Goal: Transaction & Acquisition: Purchase product/service

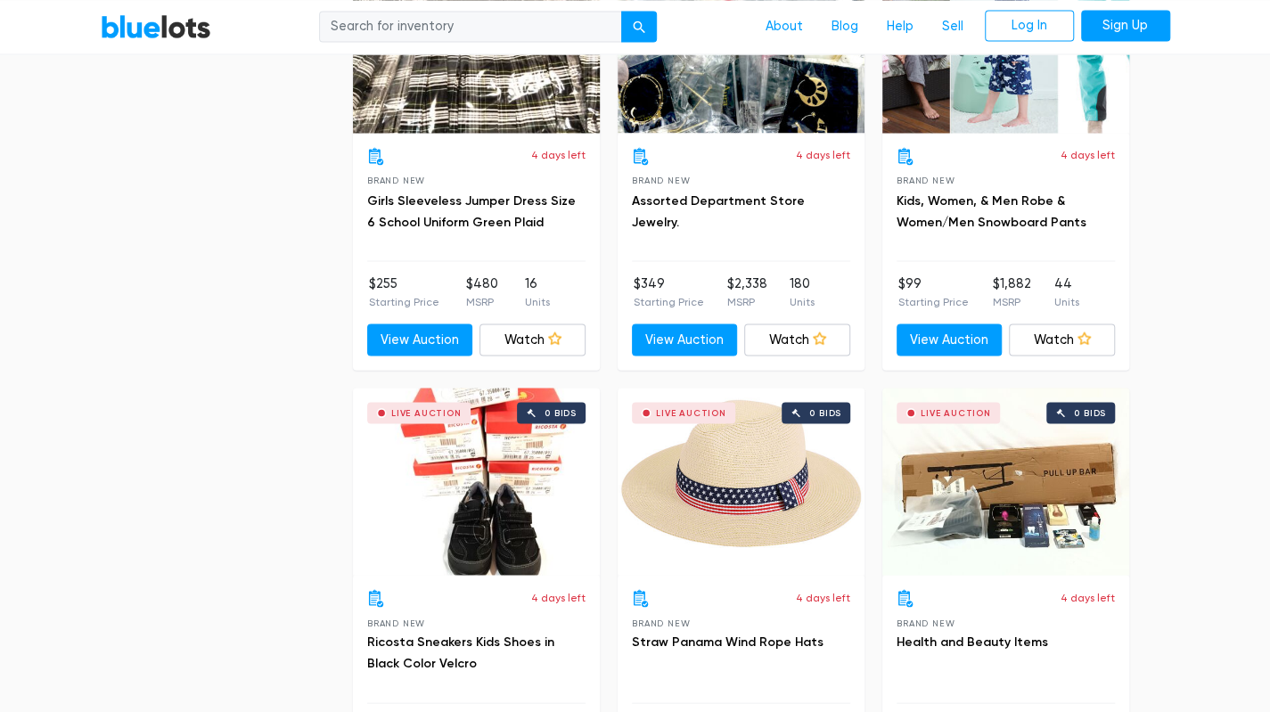
scroll to position [5506, 0]
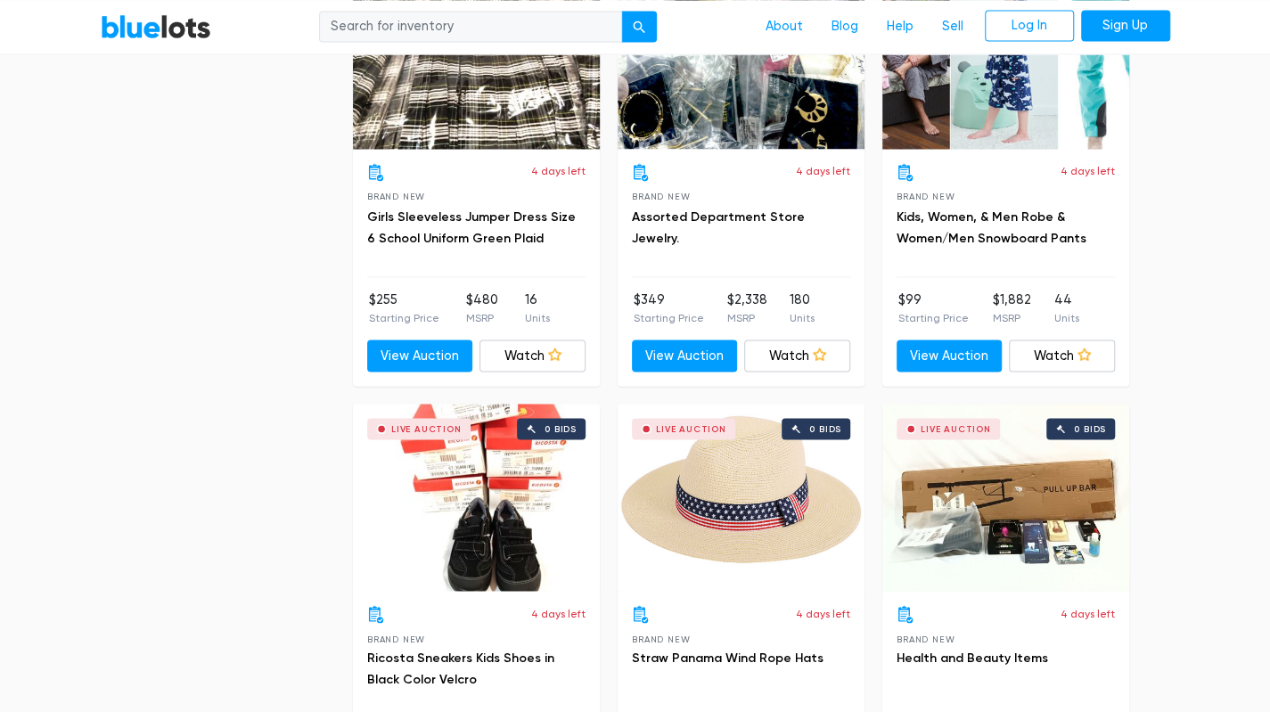
click at [446, 29] on input "search" at bounding box center [470, 27] width 303 height 32
type input "winter"
click at [621, 11] on button "submit" at bounding box center [639, 27] width 36 height 32
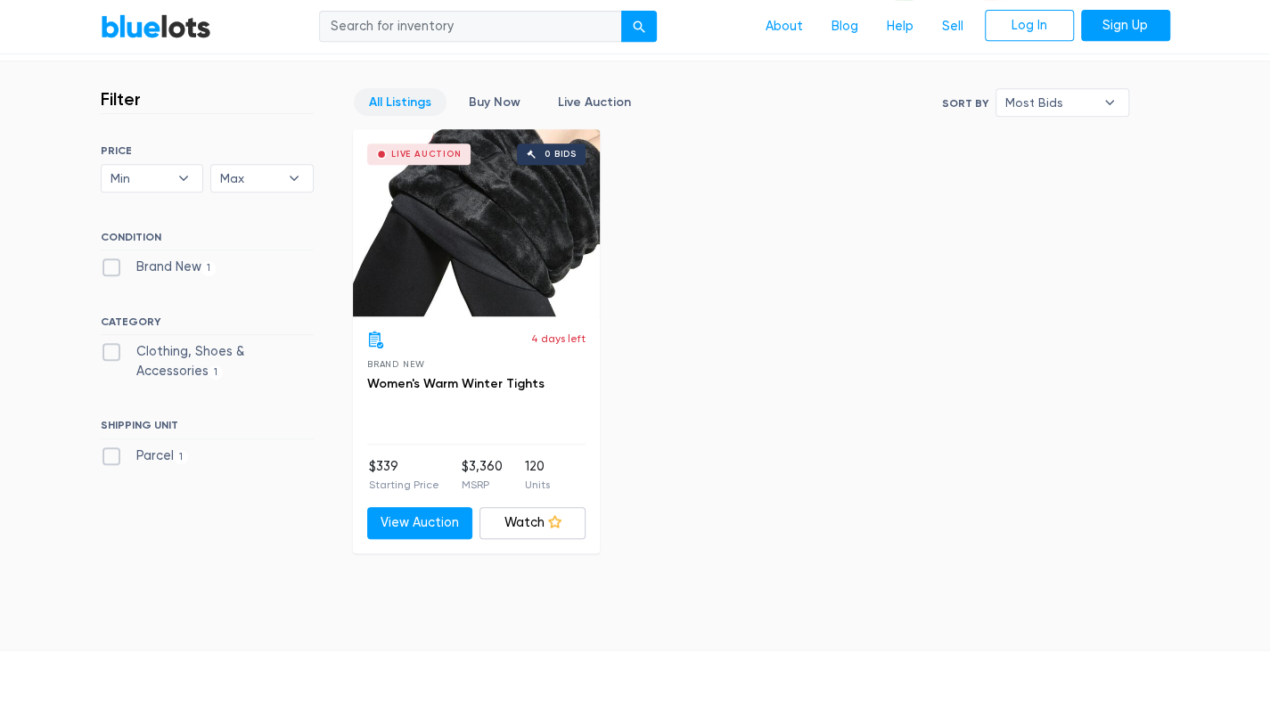
scroll to position [467, 0]
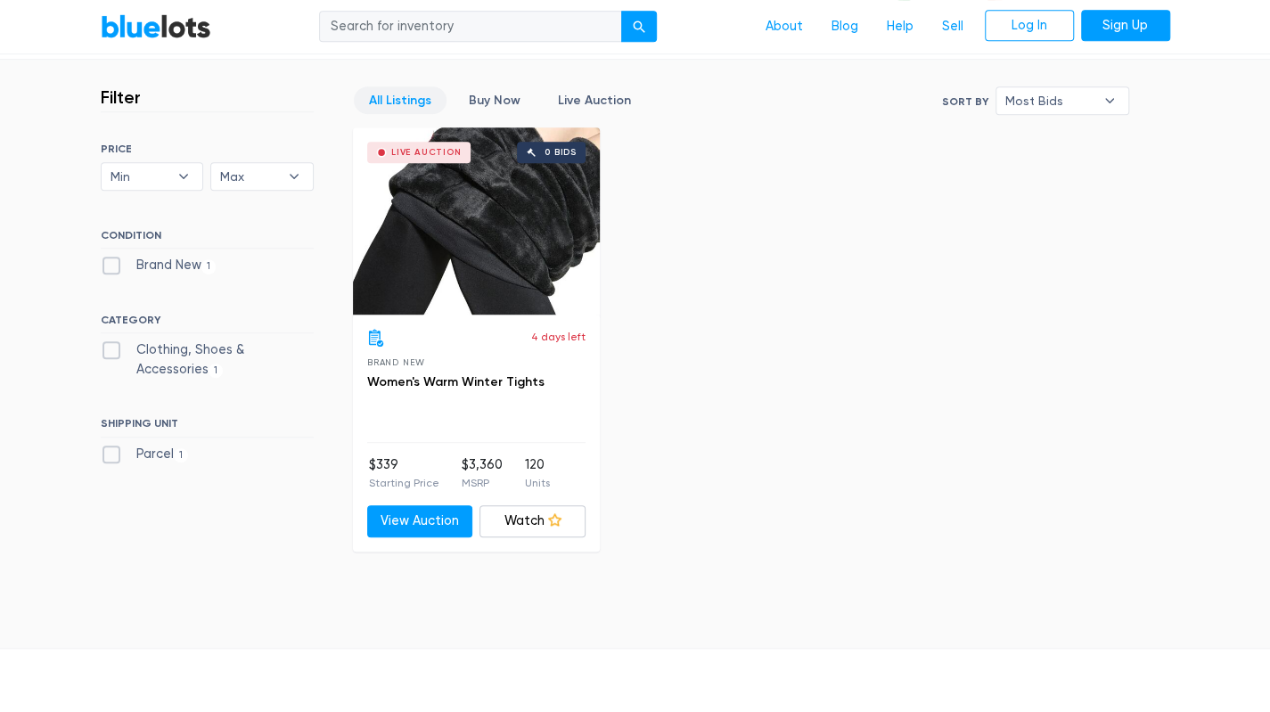
click at [428, 333] on div "4 days left" at bounding box center [476, 338] width 218 height 18
click at [410, 380] on link "Women's Warm Winter Tights" at bounding box center [455, 381] width 177 height 15
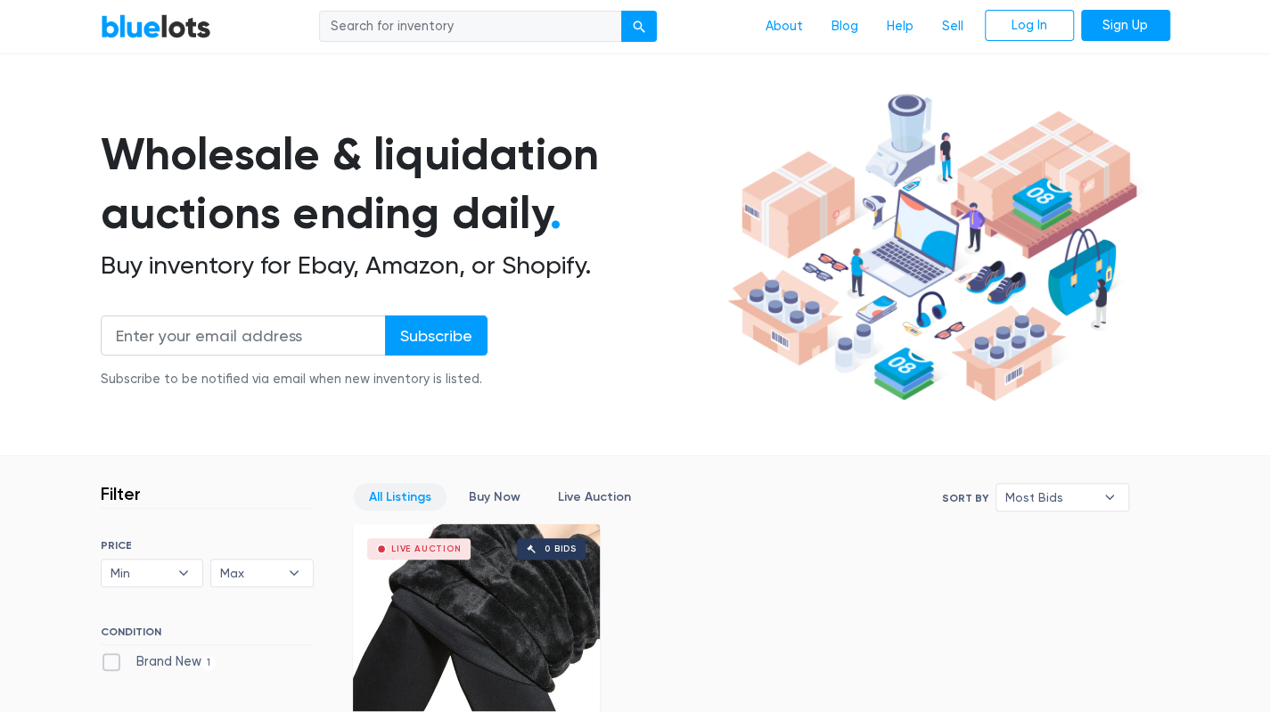
scroll to position [0, 0]
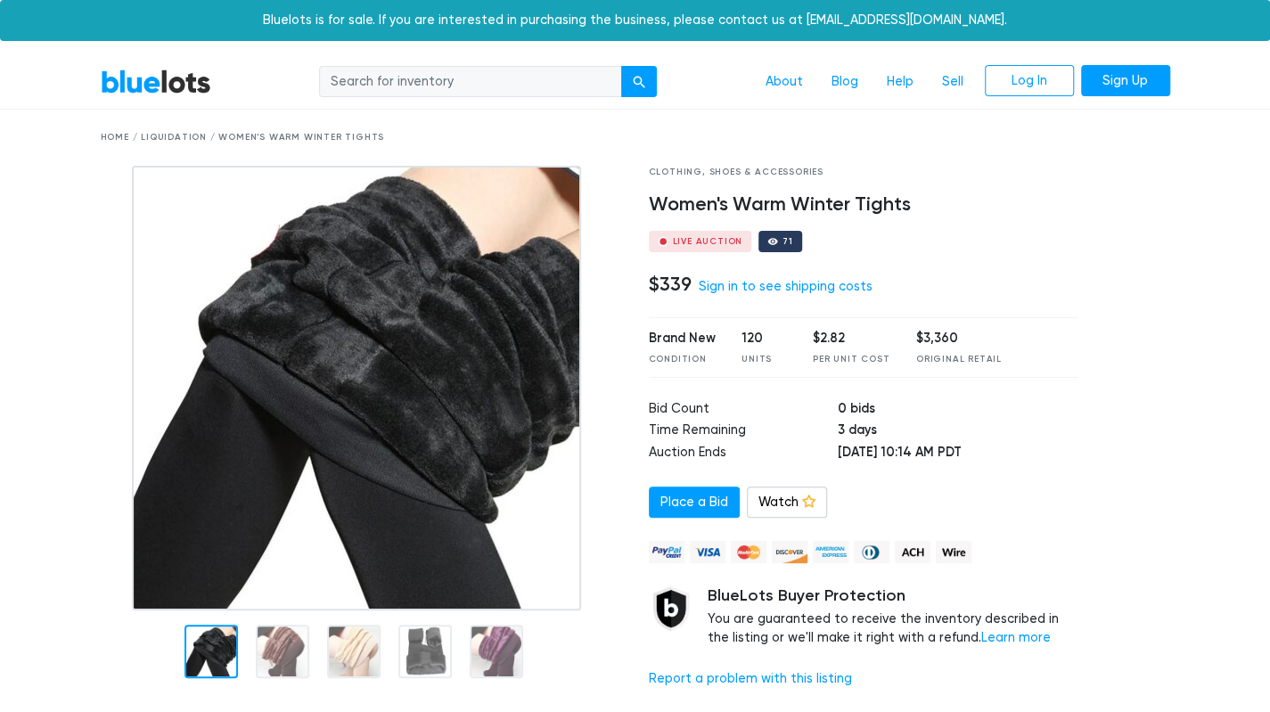
click at [337, 409] on img at bounding box center [356, 388] width 449 height 445
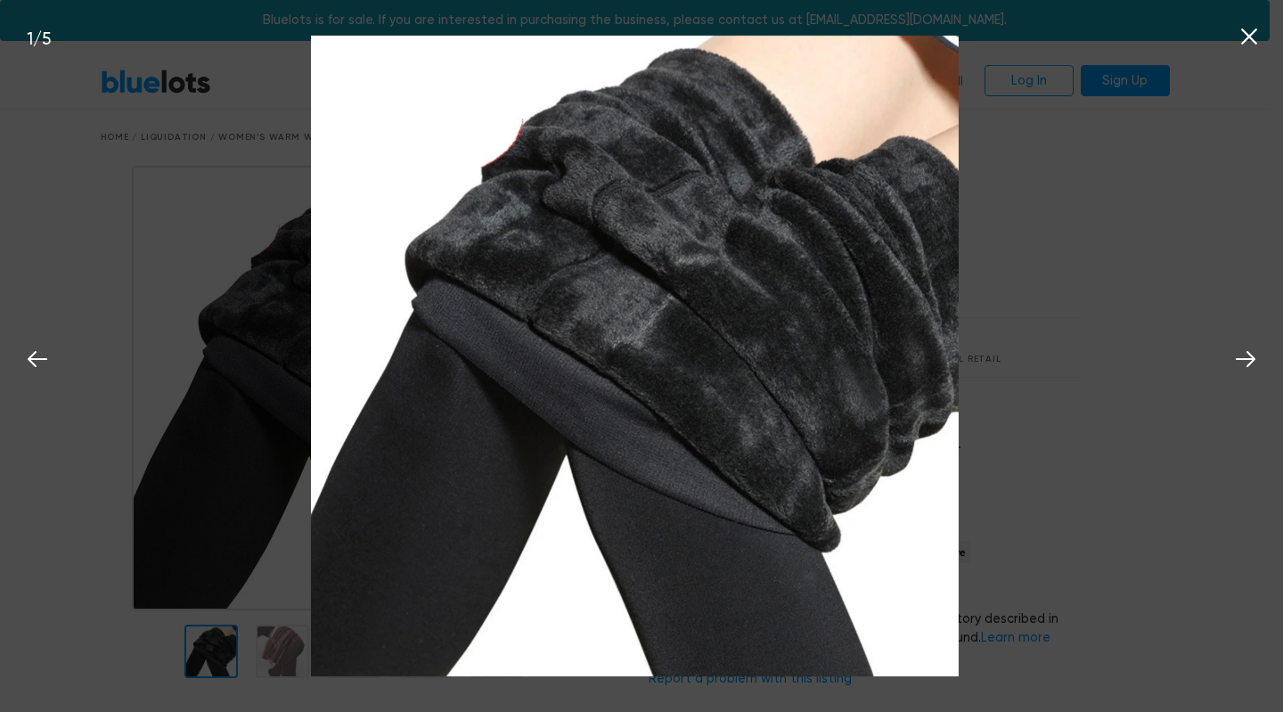
click at [1252, 371] on icon at bounding box center [1246, 359] width 27 height 27
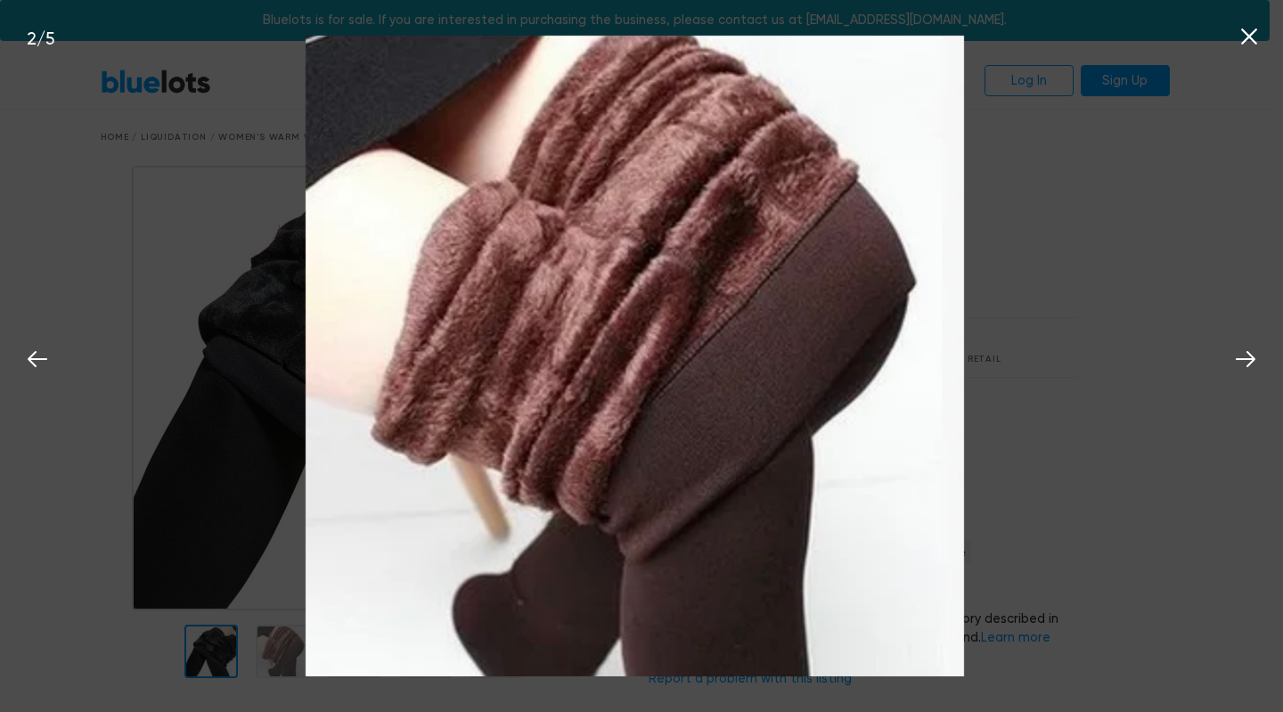
click at [1229, 365] on button at bounding box center [1245, 356] width 39 height 39
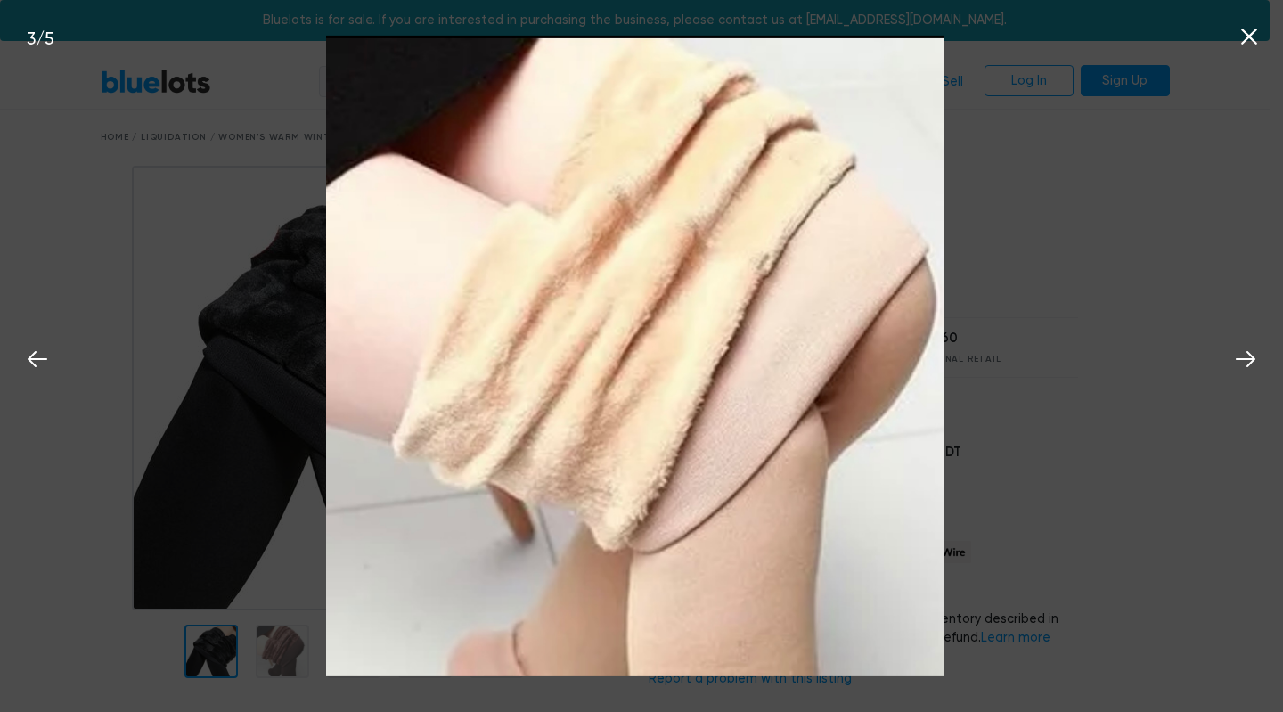
click at [1237, 367] on icon at bounding box center [1246, 359] width 27 height 27
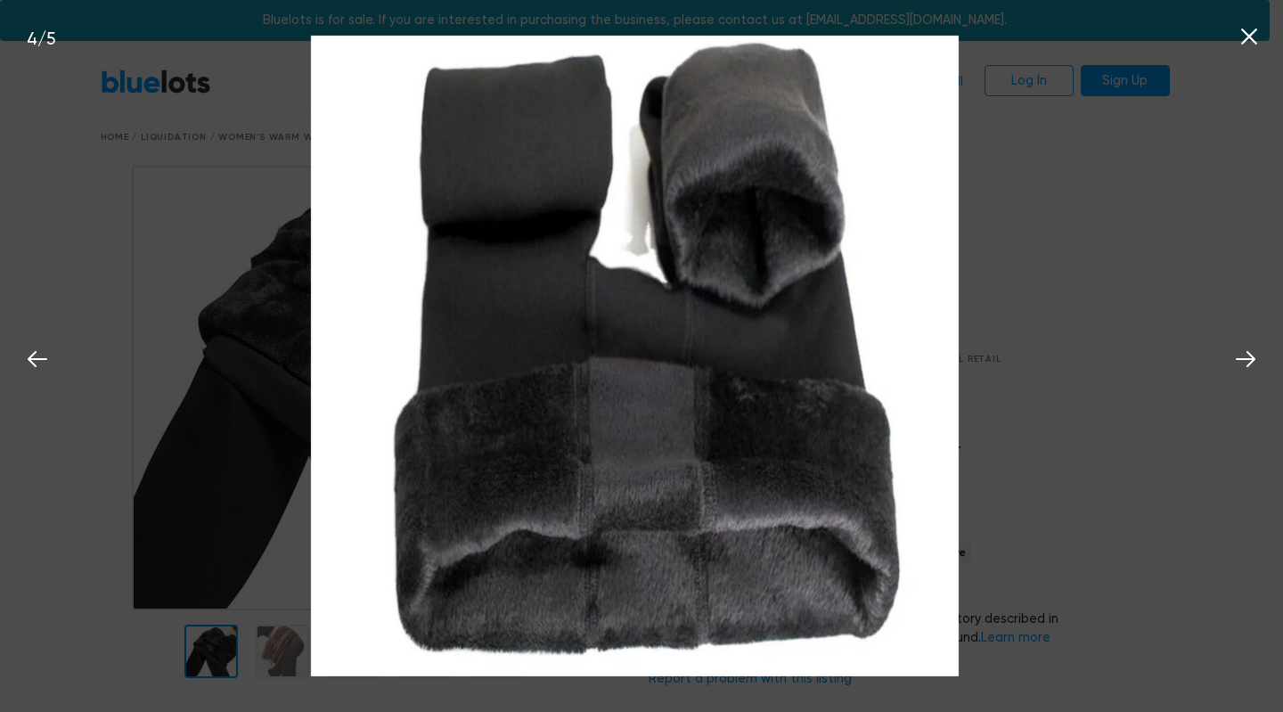
click at [1231, 370] on button at bounding box center [1245, 356] width 39 height 39
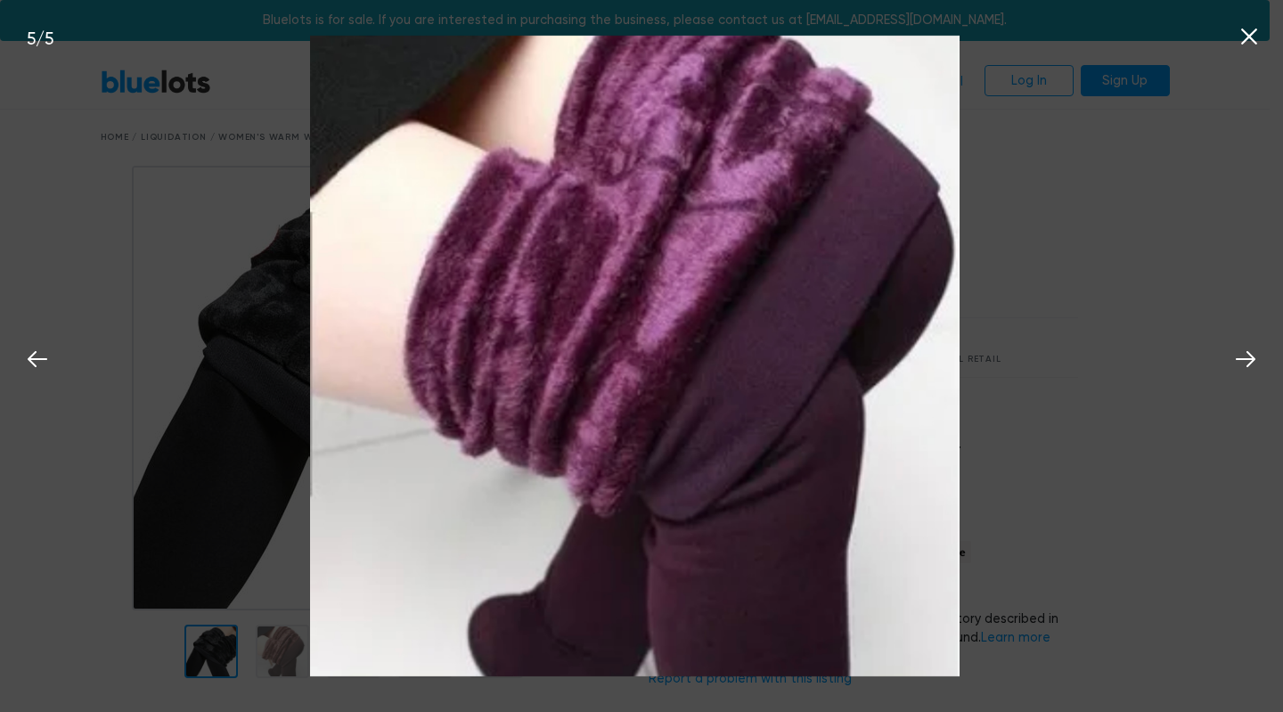
click at [1239, 368] on icon at bounding box center [1246, 359] width 27 height 27
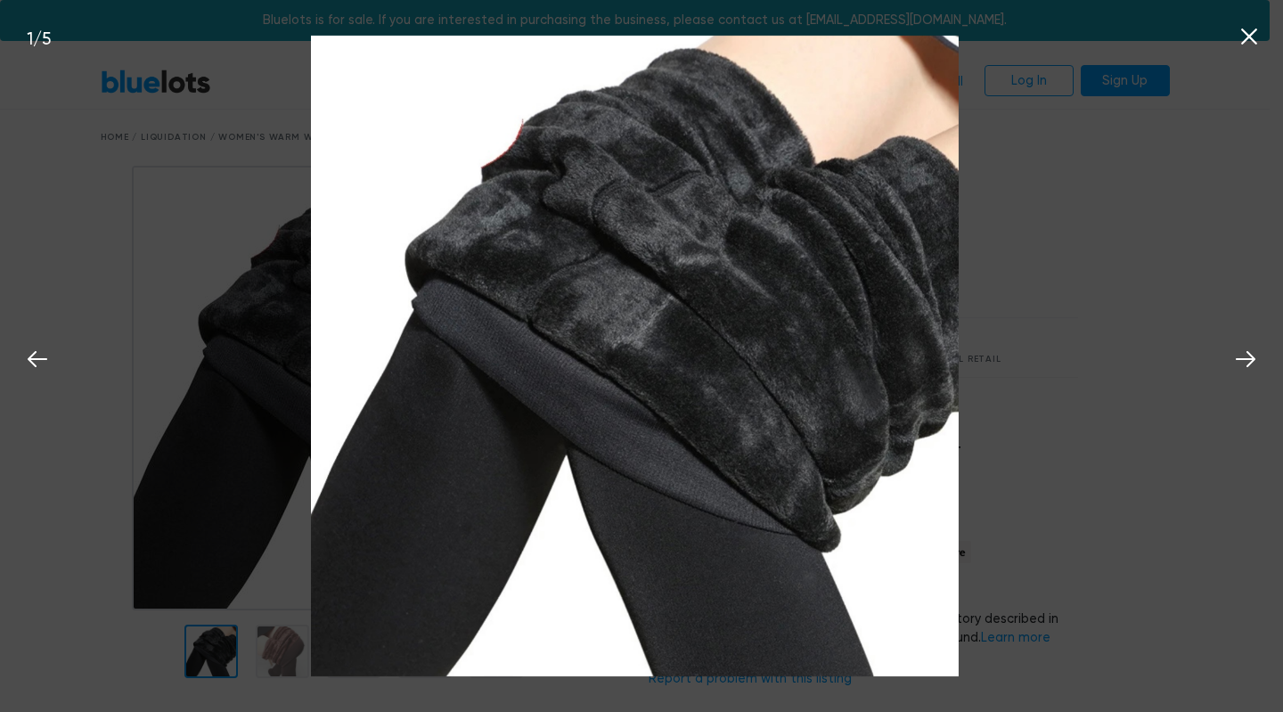
click at [1232, 373] on button at bounding box center [1245, 356] width 39 height 39
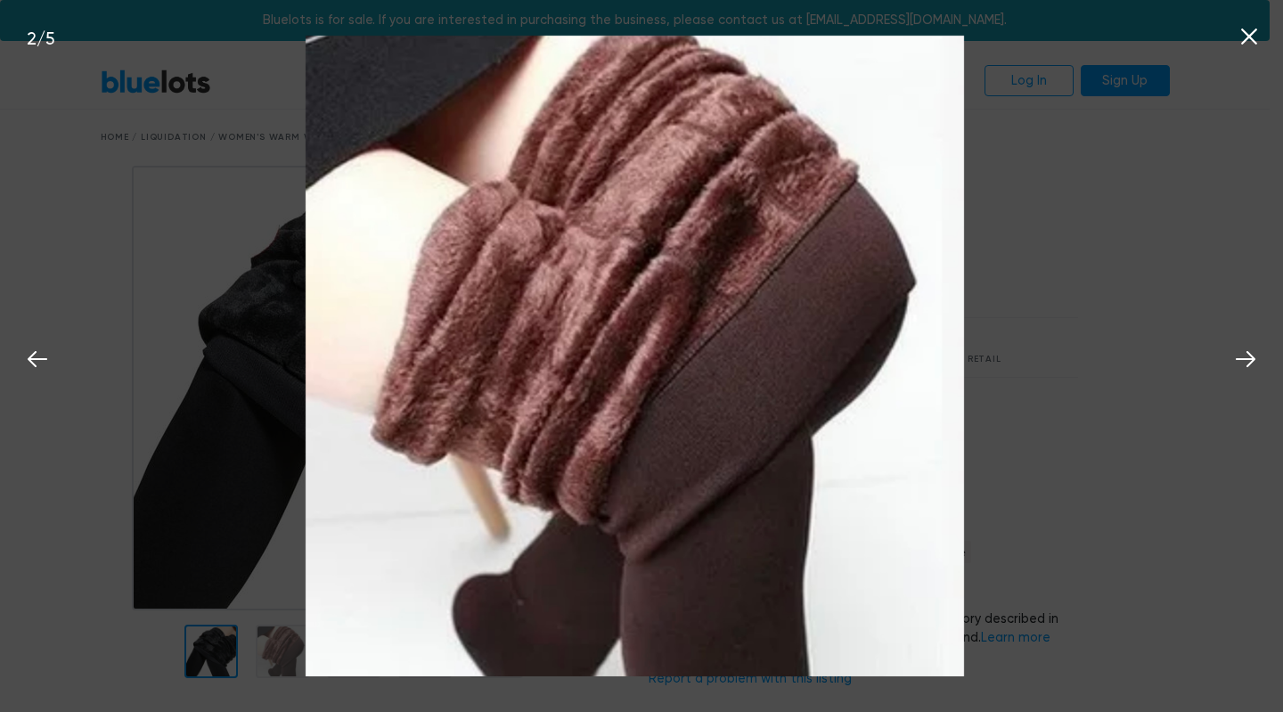
click at [1229, 370] on button at bounding box center [1245, 356] width 39 height 39
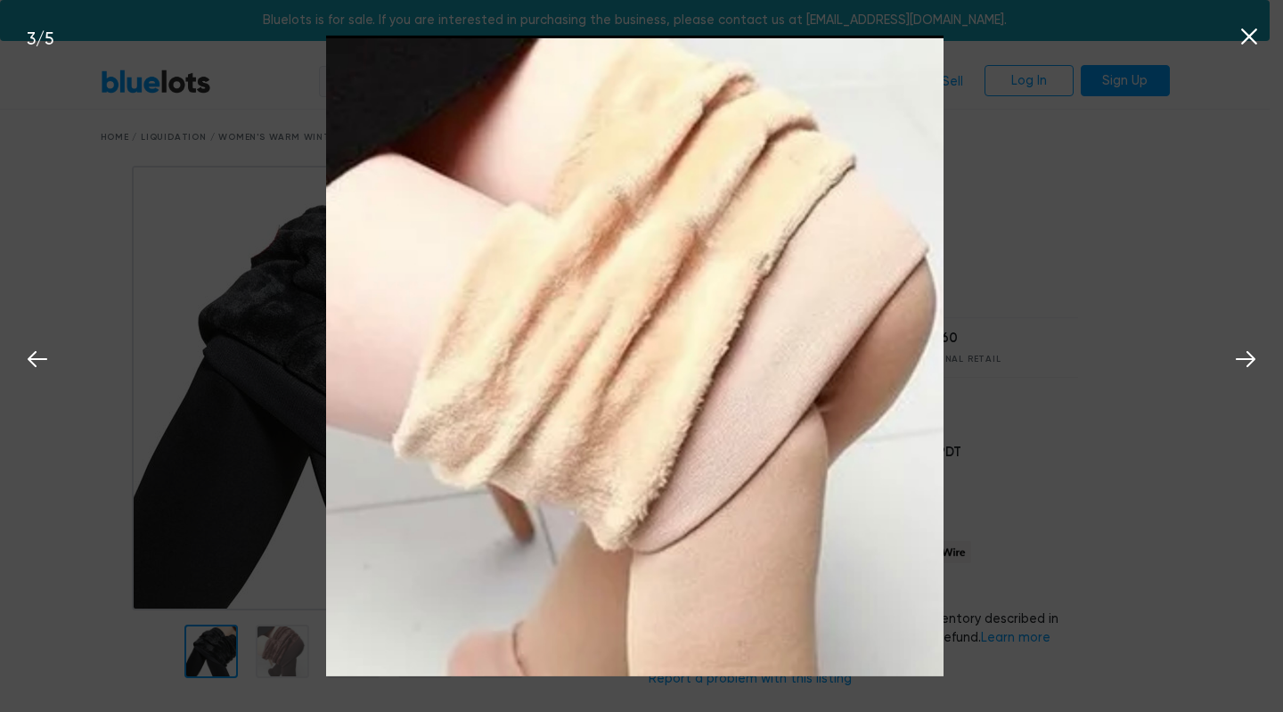
click at [1232, 373] on button at bounding box center [1245, 356] width 39 height 39
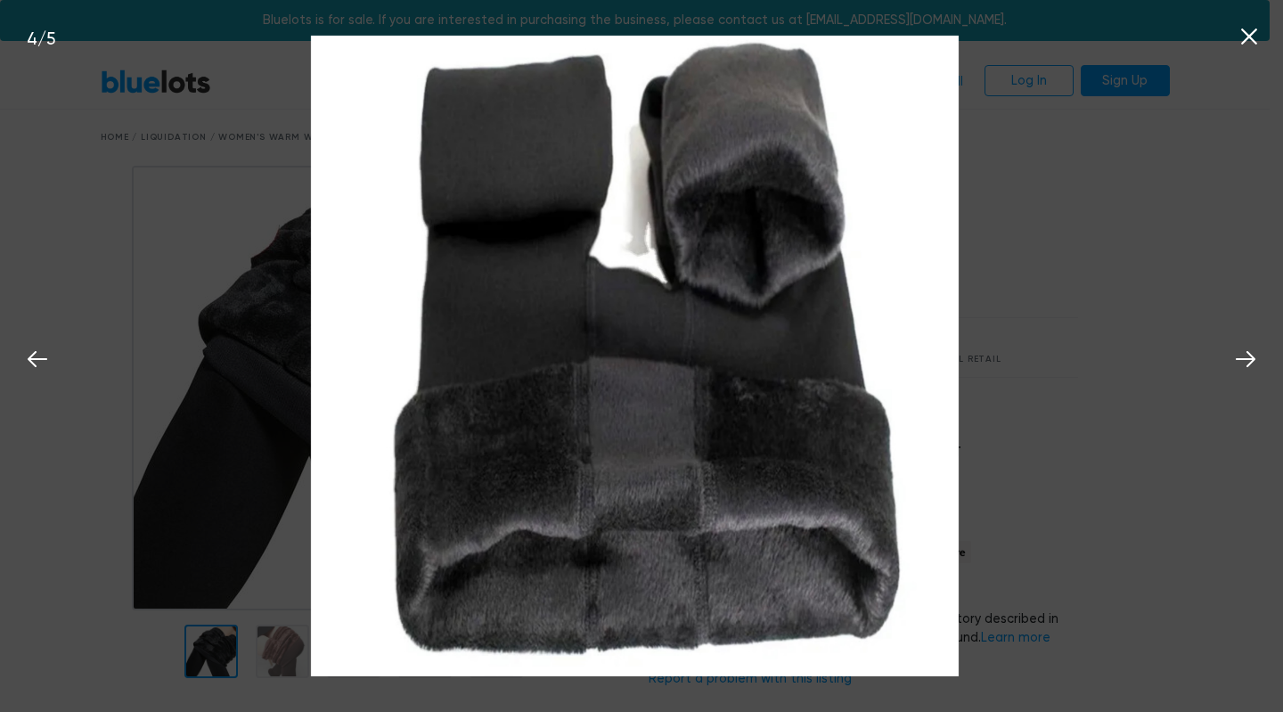
click at [1234, 372] on icon at bounding box center [1246, 359] width 27 height 27
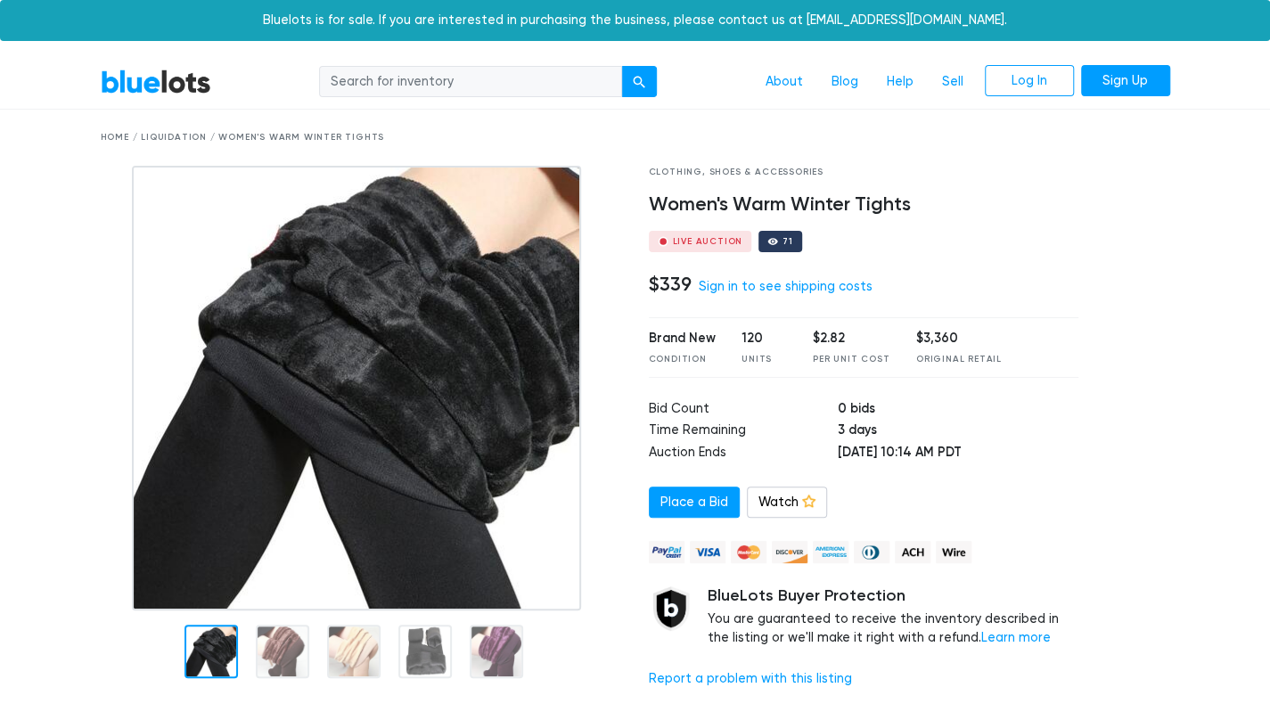
click at [431, 85] on input "search" at bounding box center [470, 82] width 303 height 32
type input "cold"
click at [621, 66] on button "submit" at bounding box center [639, 82] width 36 height 32
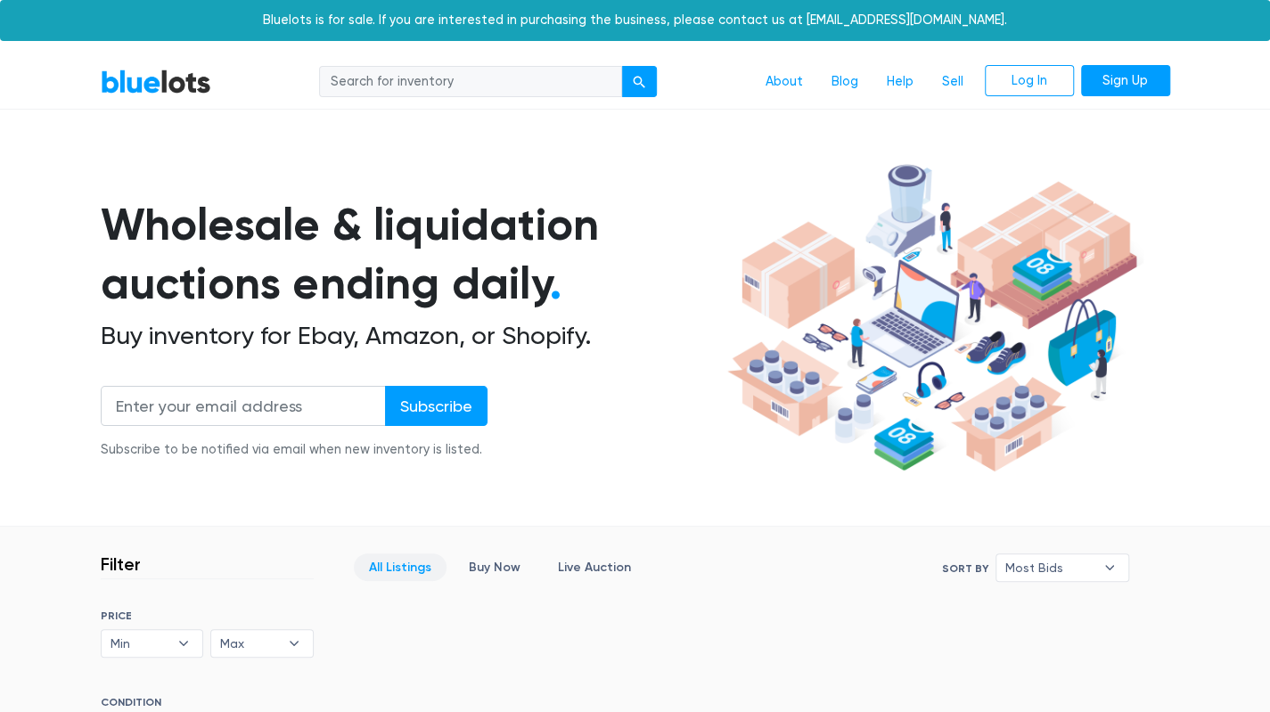
click at [407, 79] on input "search" at bounding box center [470, 82] width 303 height 32
type input "kindle"
click at [621, 66] on button "submit" at bounding box center [639, 82] width 36 height 32
click at [414, 83] on input "search" at bounding box center [470, 82] width 303 height 32
click at [460, 192] on div "Wholesale & liquidation auctions ending daily . Buy inventory for Ebay, Amazon,…" at bounding box center [636, 318] width 1070 height 324
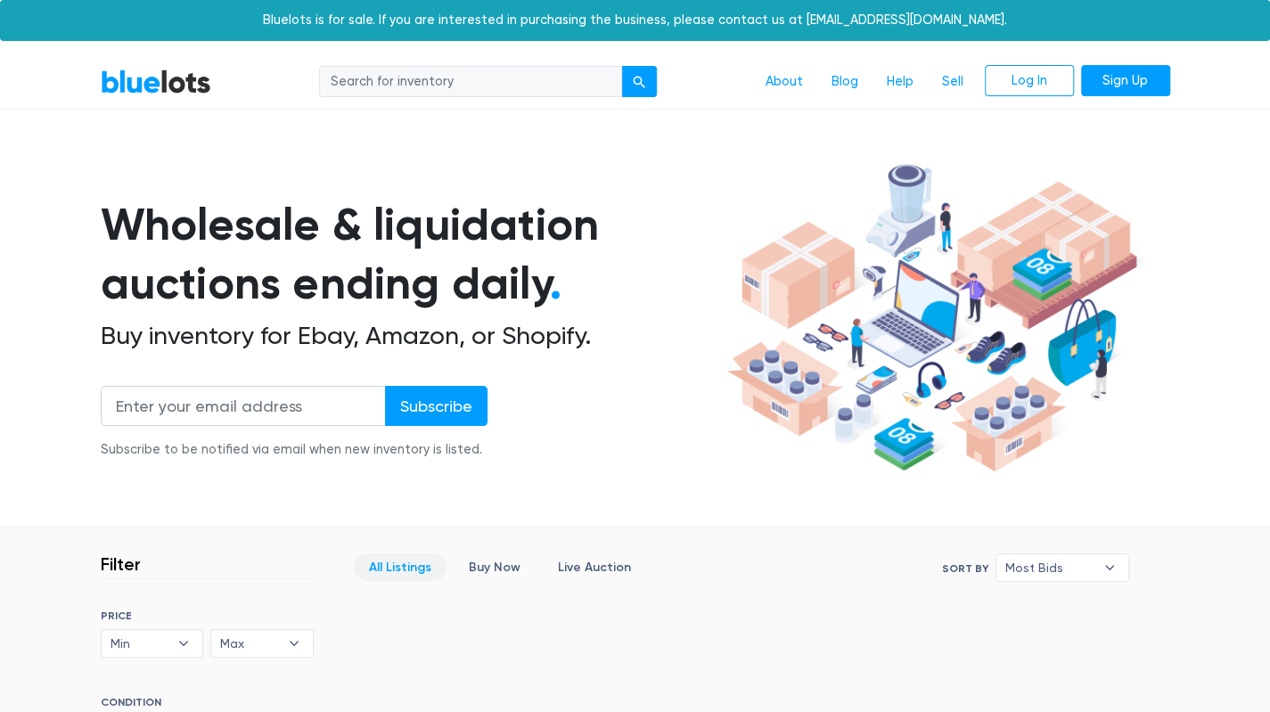
click at [402, 85] on input "search" at bounding box center [470, 82] width 303 height 32
click at [437, 159] on div "Wholesale & liquidation auctions ending daily . Buy inventory for Ebay, Amazon,…" at bounding box center [636, 318] width 1070 height 324
click at [396, 78] on input "search" at bounding box center [470, 82] width 303 height 32
click at [401, 84] on input "search" at bounding box center [470, 82] width 303 height 32
type input "winter"
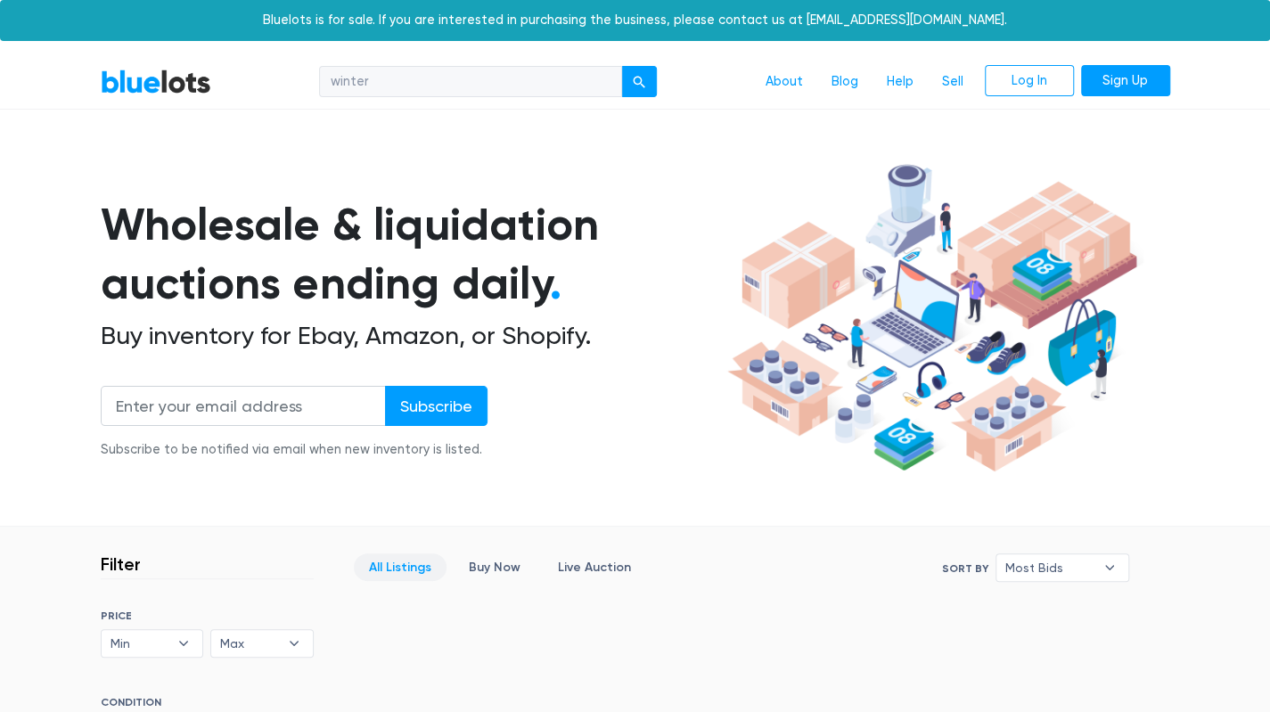
click at [621, 66] on button "submit" at bounding box center [639, 82] width 36 height 32
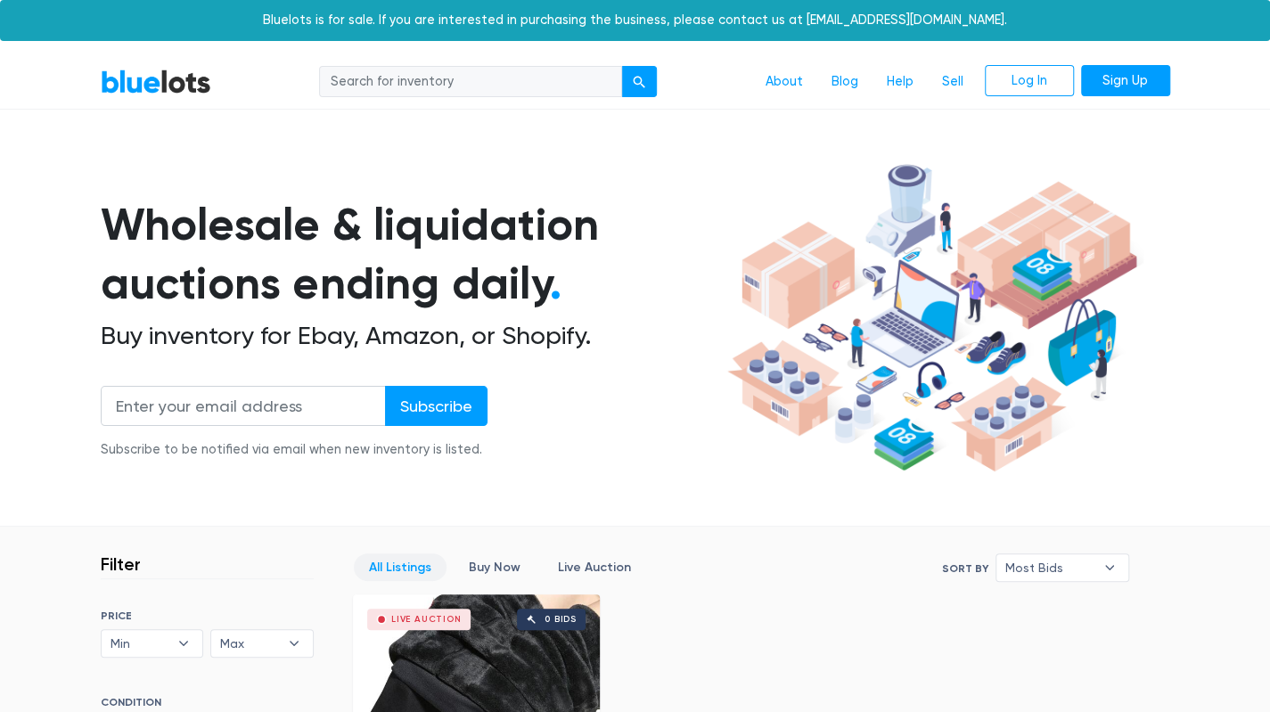
click at [447, 78] on input "search" at bounding box center [470, 82] width 303 height 32
type input "amazon"
click at [621, 66] on button "submit" at bounding box center [639, 82] width 36 height 32
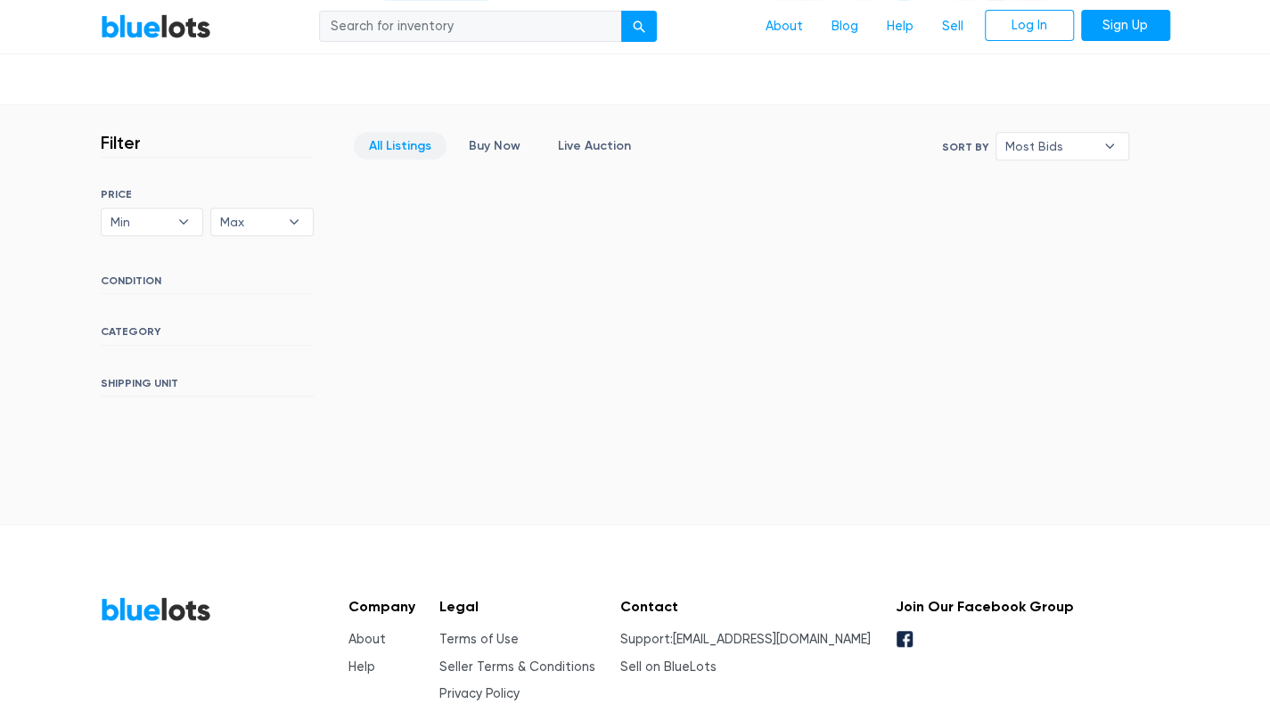
scroll to position [422, 0]
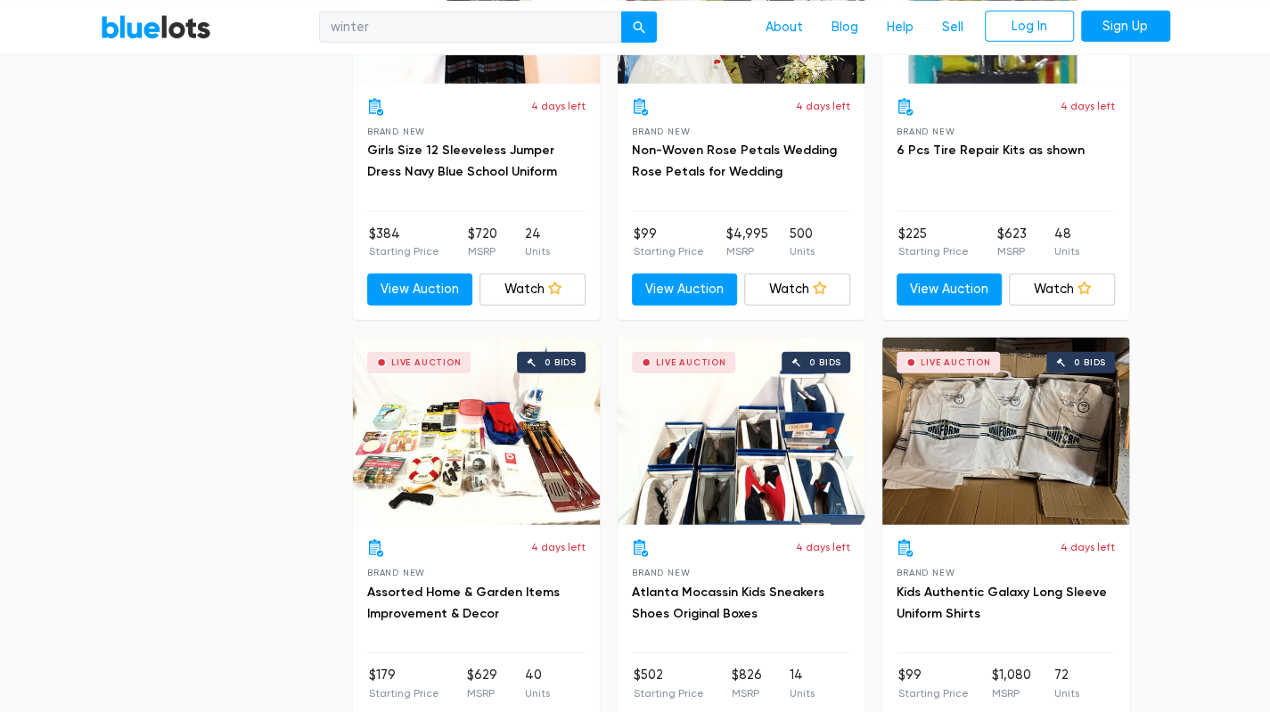
scroll to position [6486, 0]
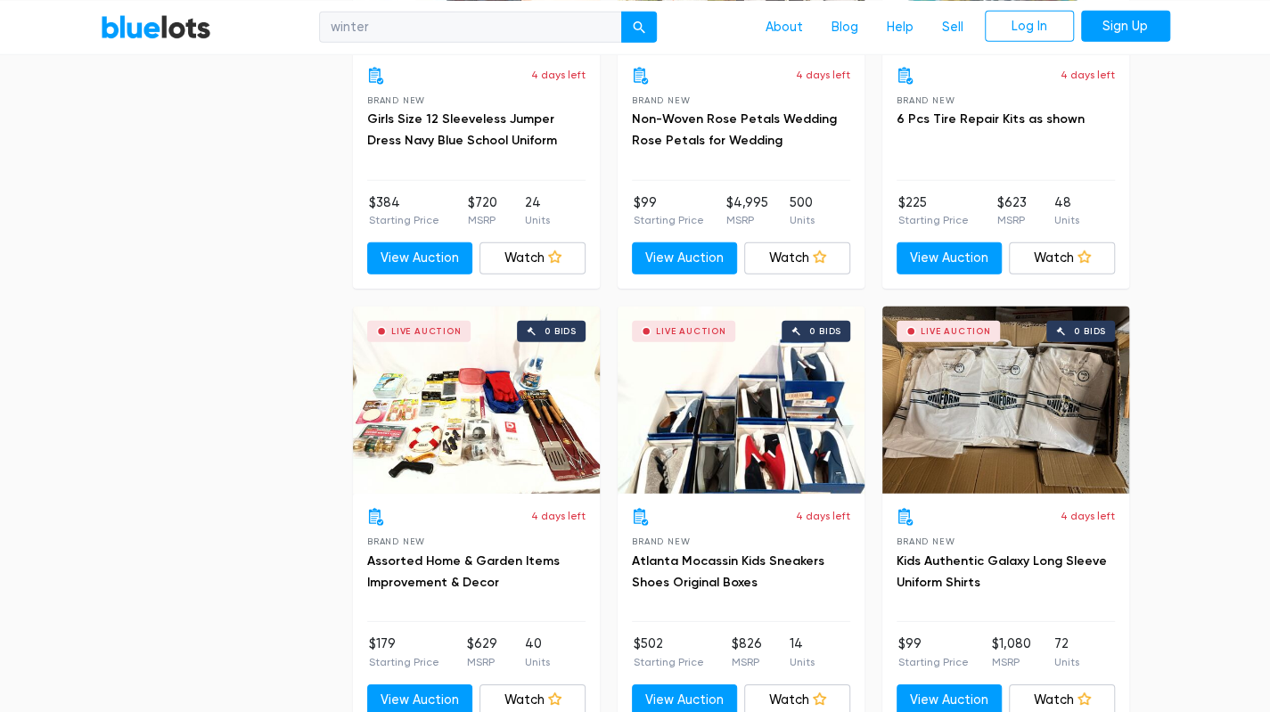
click at [812, 438] on div "Live Auction 0 bids" at bounding box center [741, 400] width 247 height 187
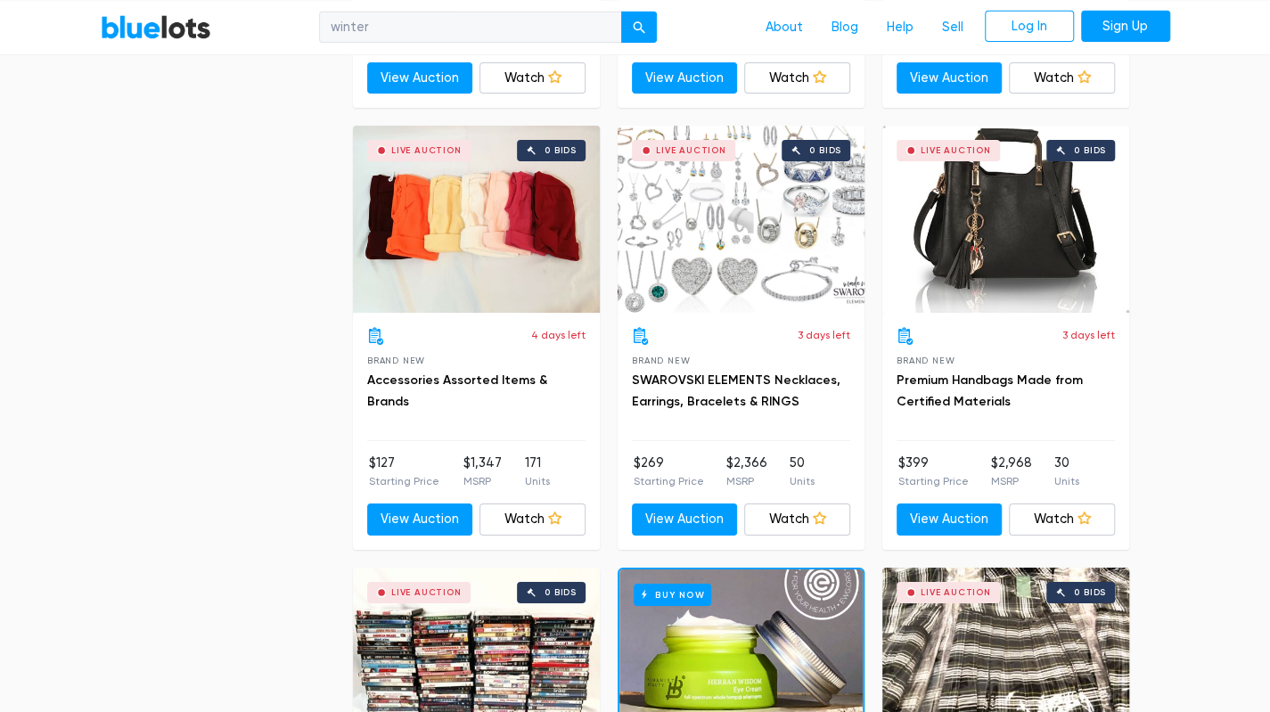
scroll to position [7112, 0]
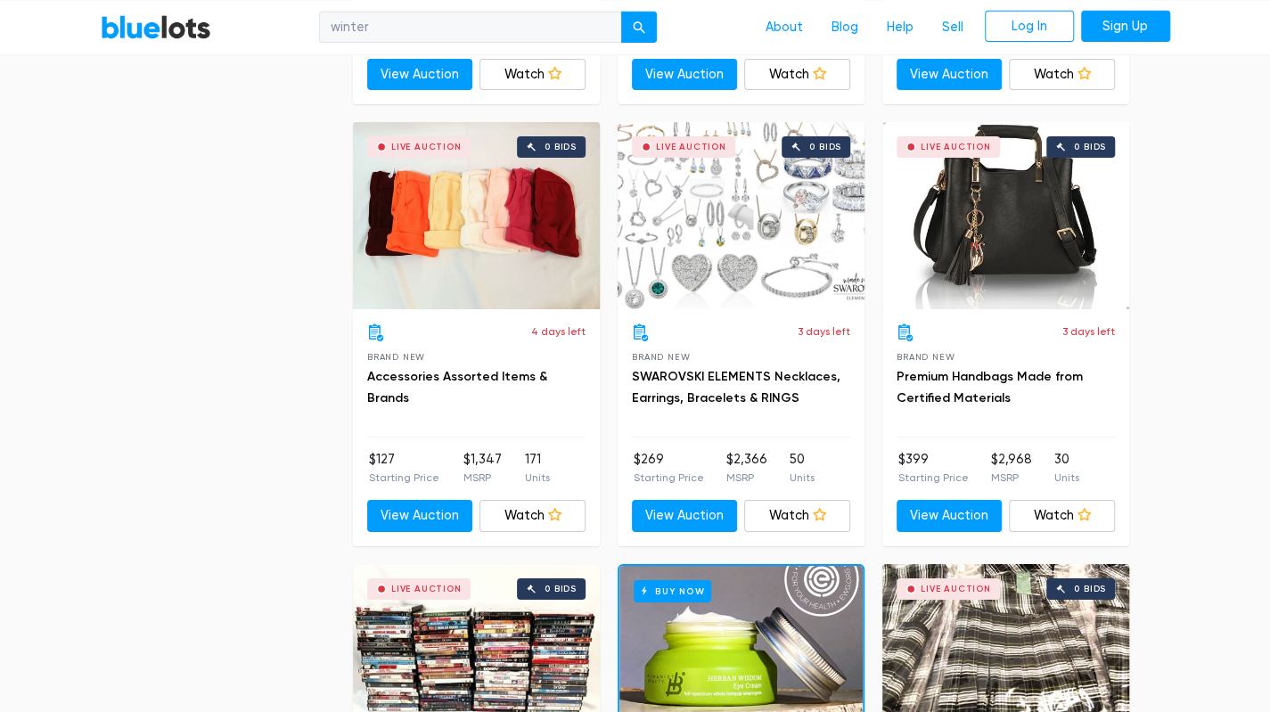
click at [439, 215] on div "Live Auction 0 bids" at bounding box center [476, 215] width 247 height 187
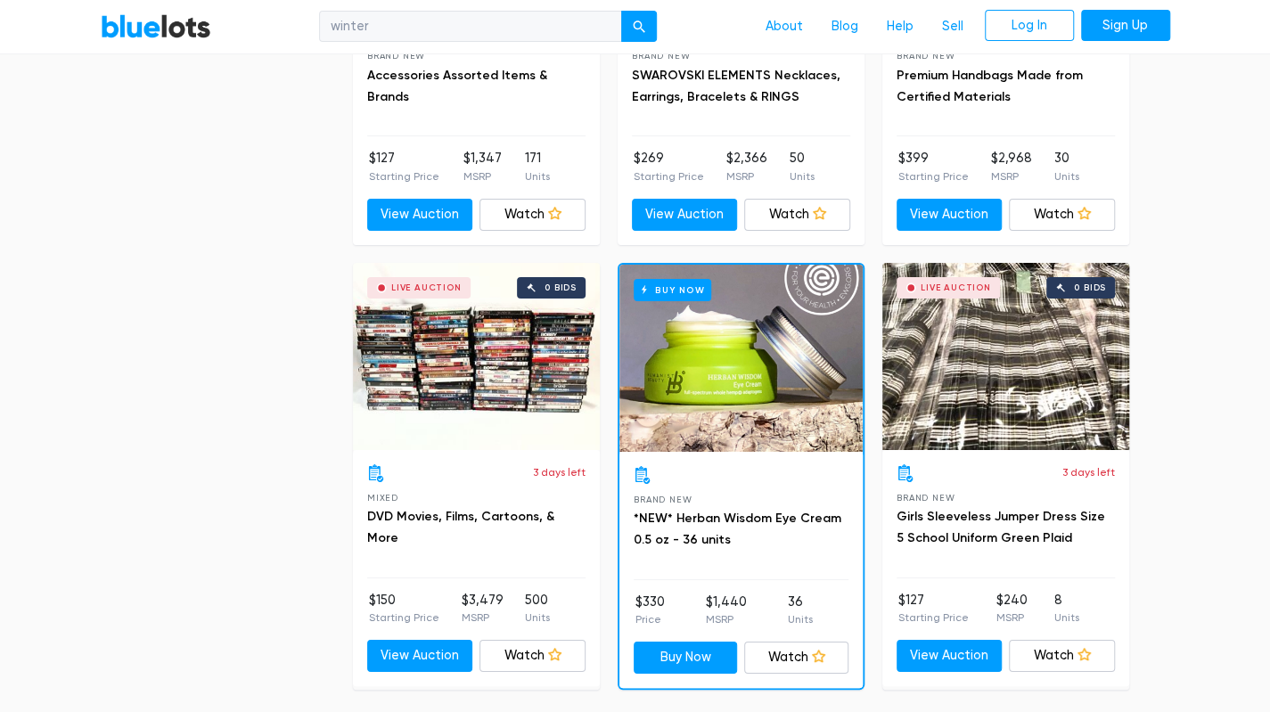
scroll to position [7432, 0]
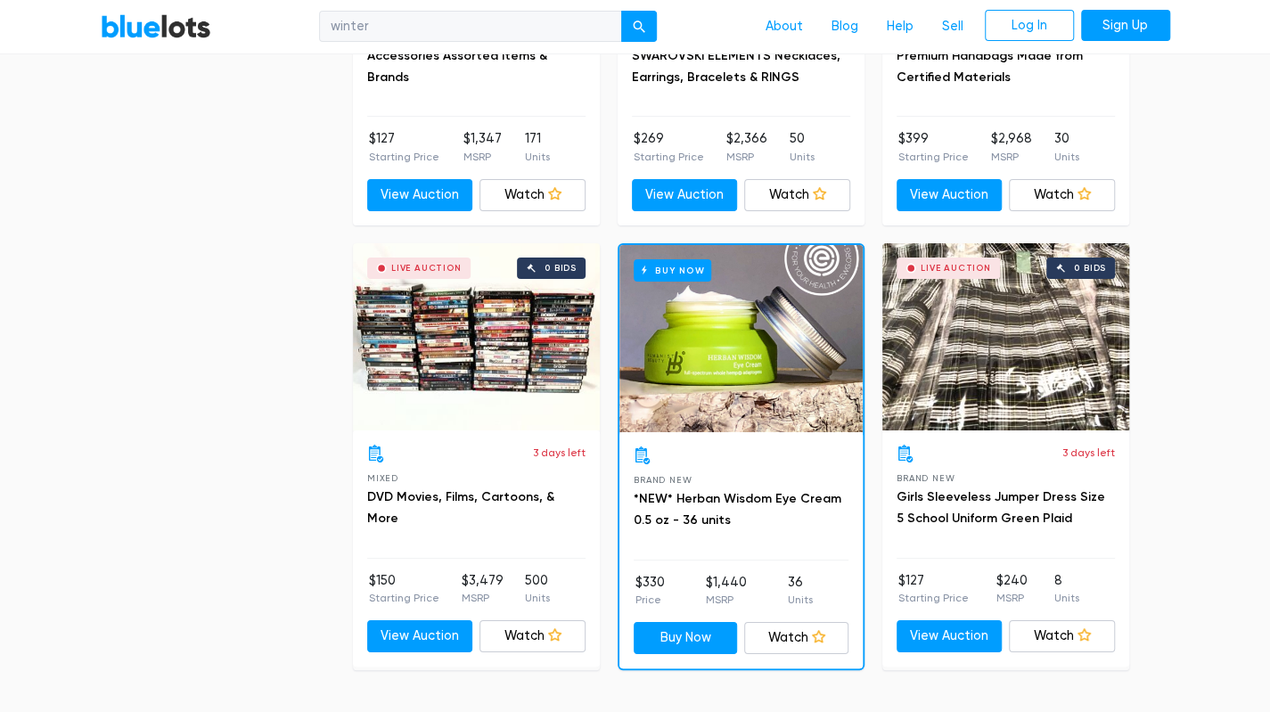
click at [1045, 324] on div "Live Auction 0 bids" at bounding box center [1005, 336] width 247 height 187
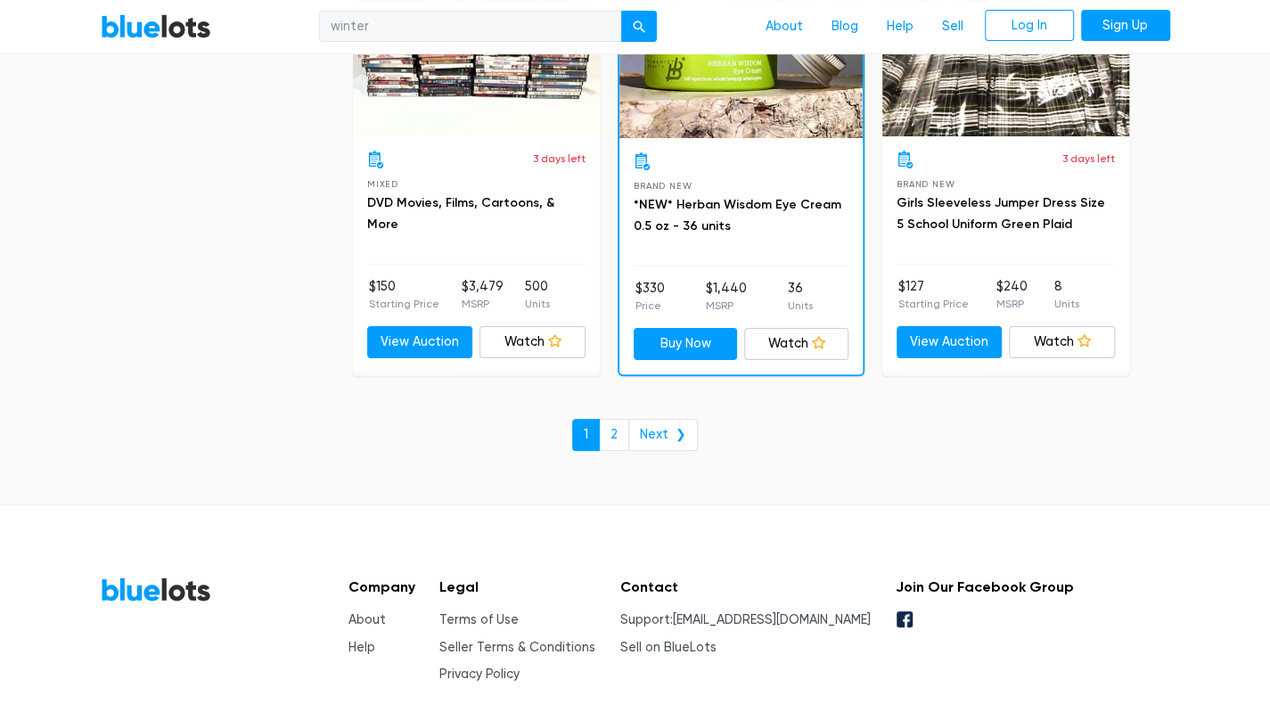
scroll to position [7744, 0]
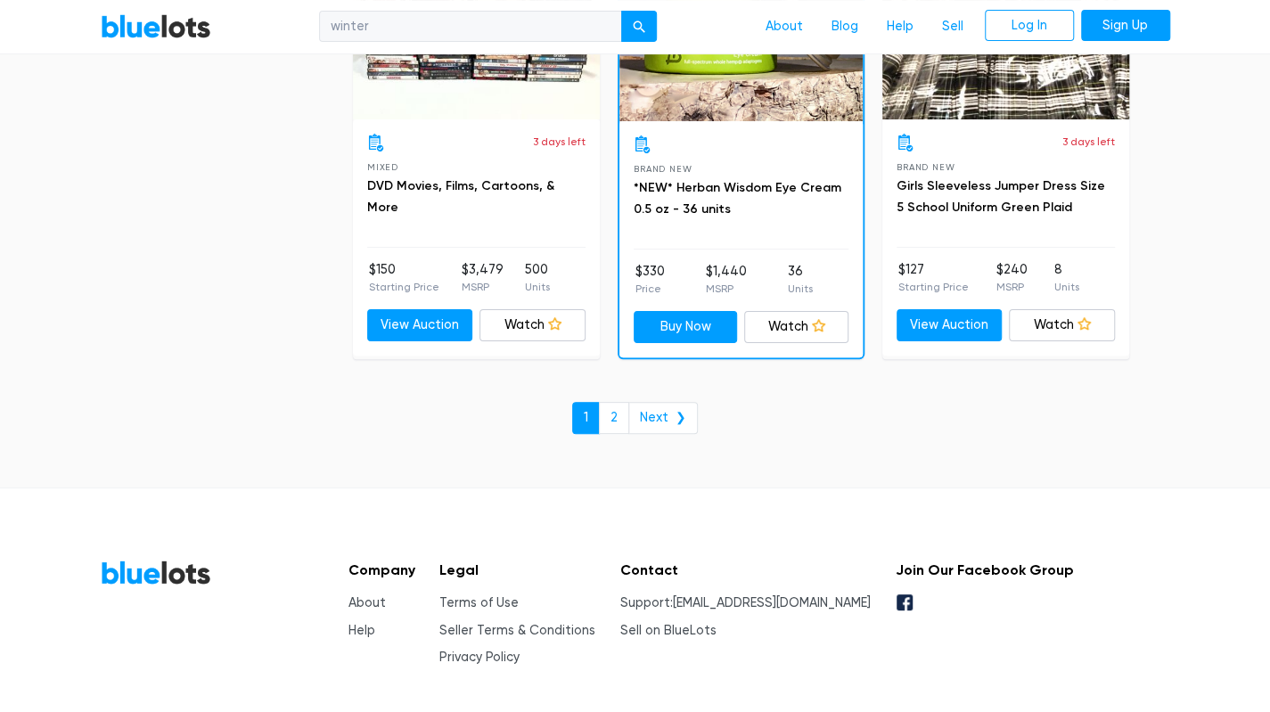
click at [620, 402] on link "2" at bounding box center [614, 418] width 30 height 32
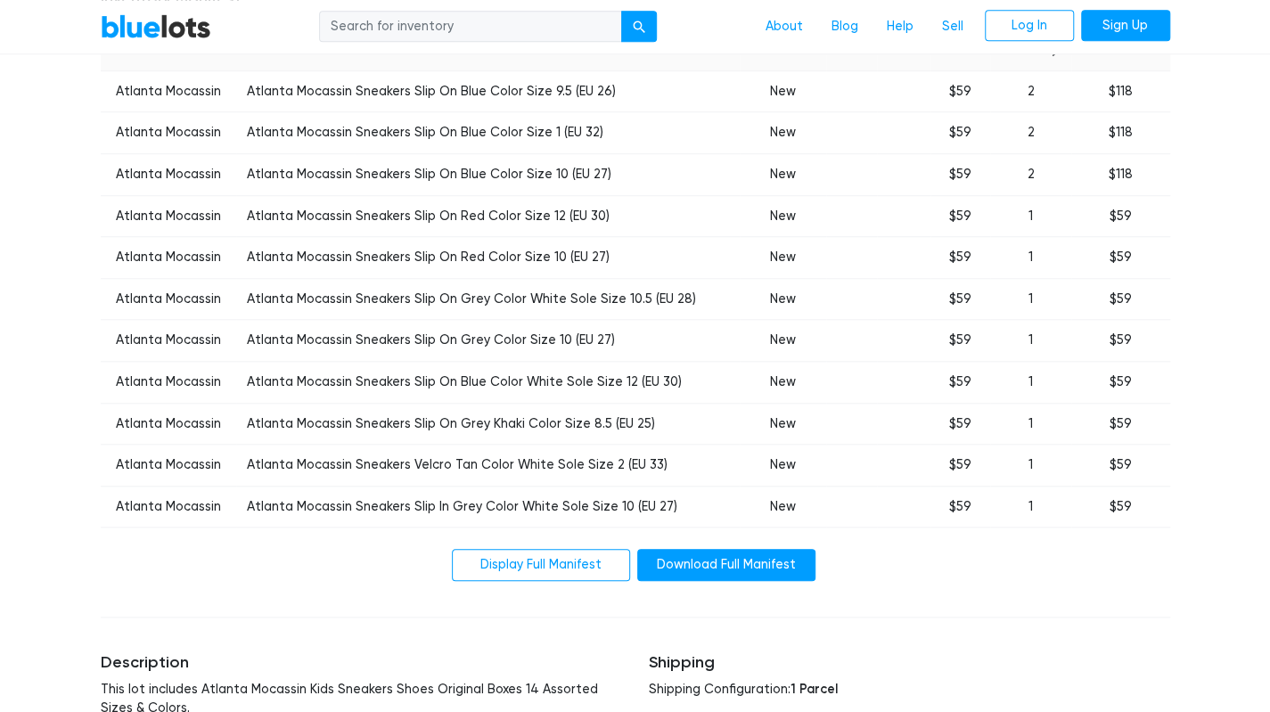
scroll to position [799, 0]
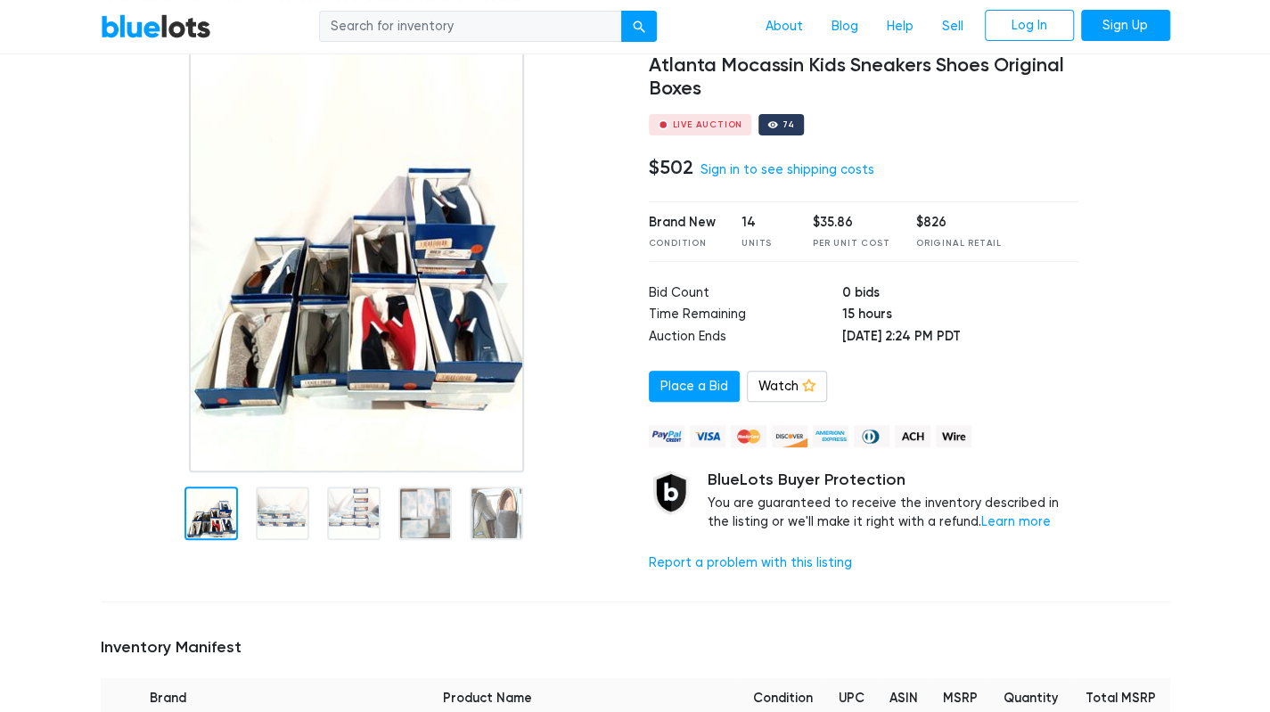
click at [283, 512] on div at bounding box center [282, 513] width 53 height 53
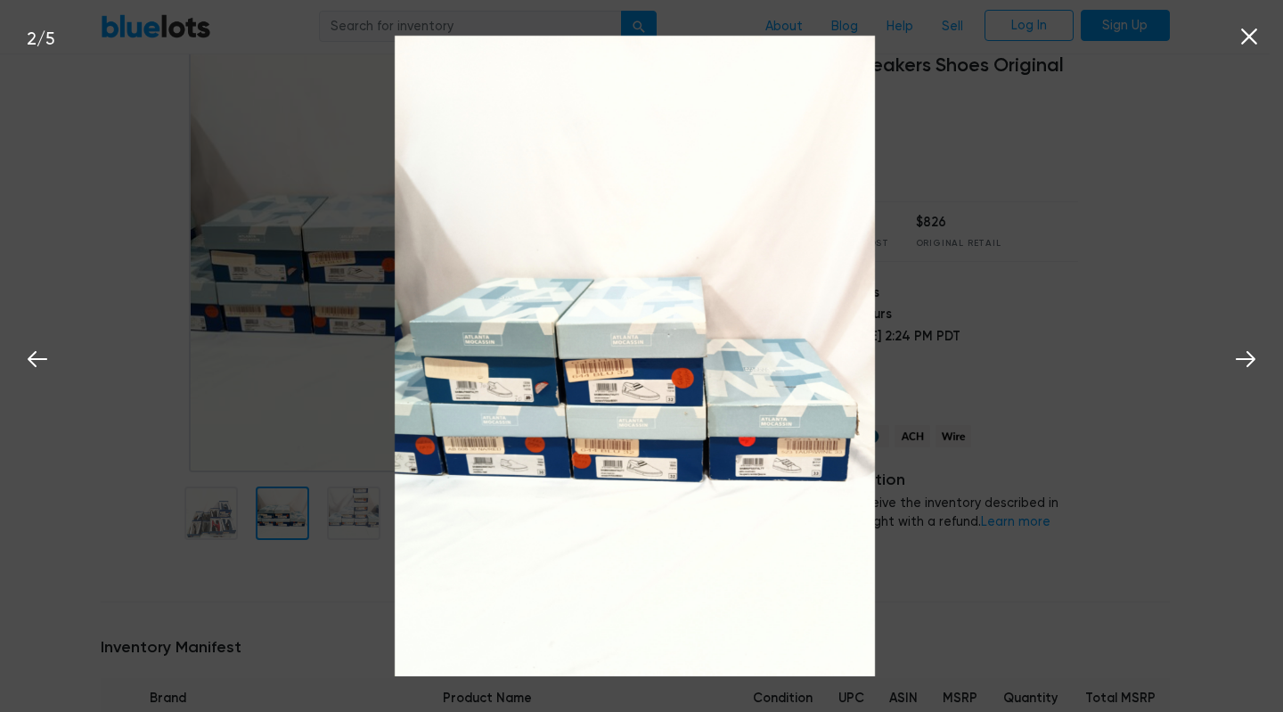
click at [1246, 361] on icon at bounding box center [1246, 359] width 27 height 27
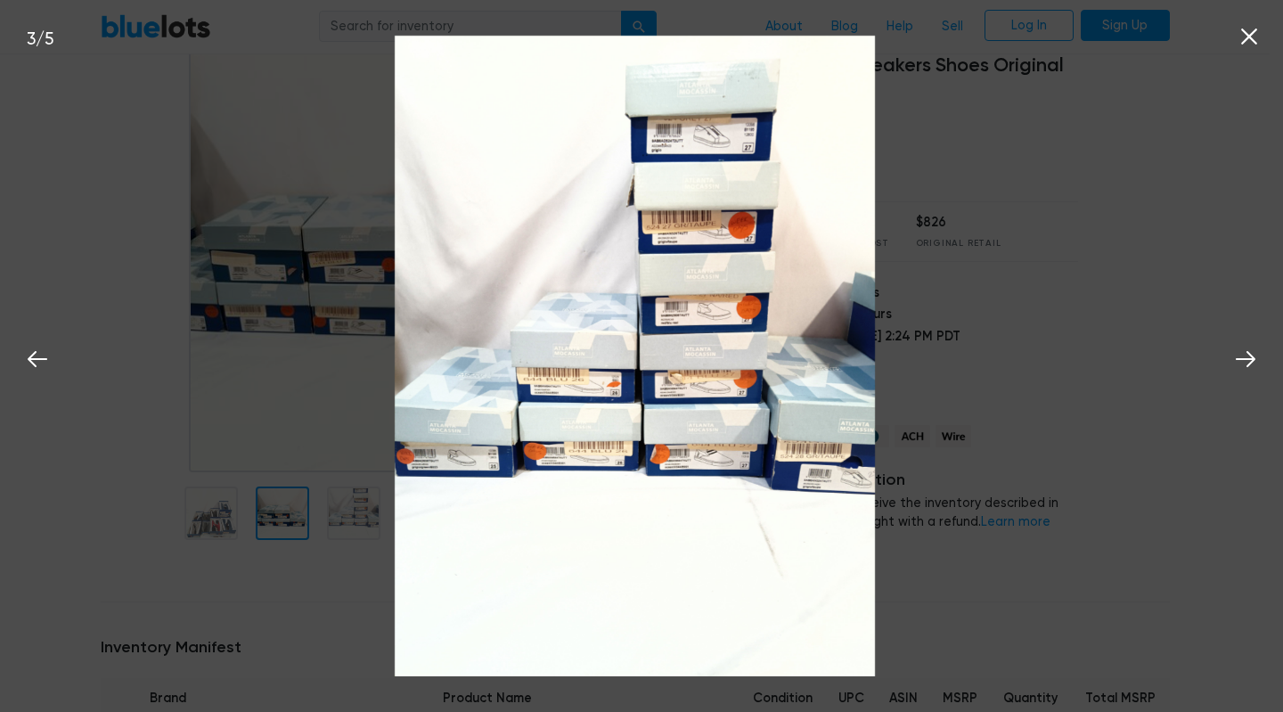
click at [1245, 373] on icon at bounding box center [1246, 359] width 27 height 27
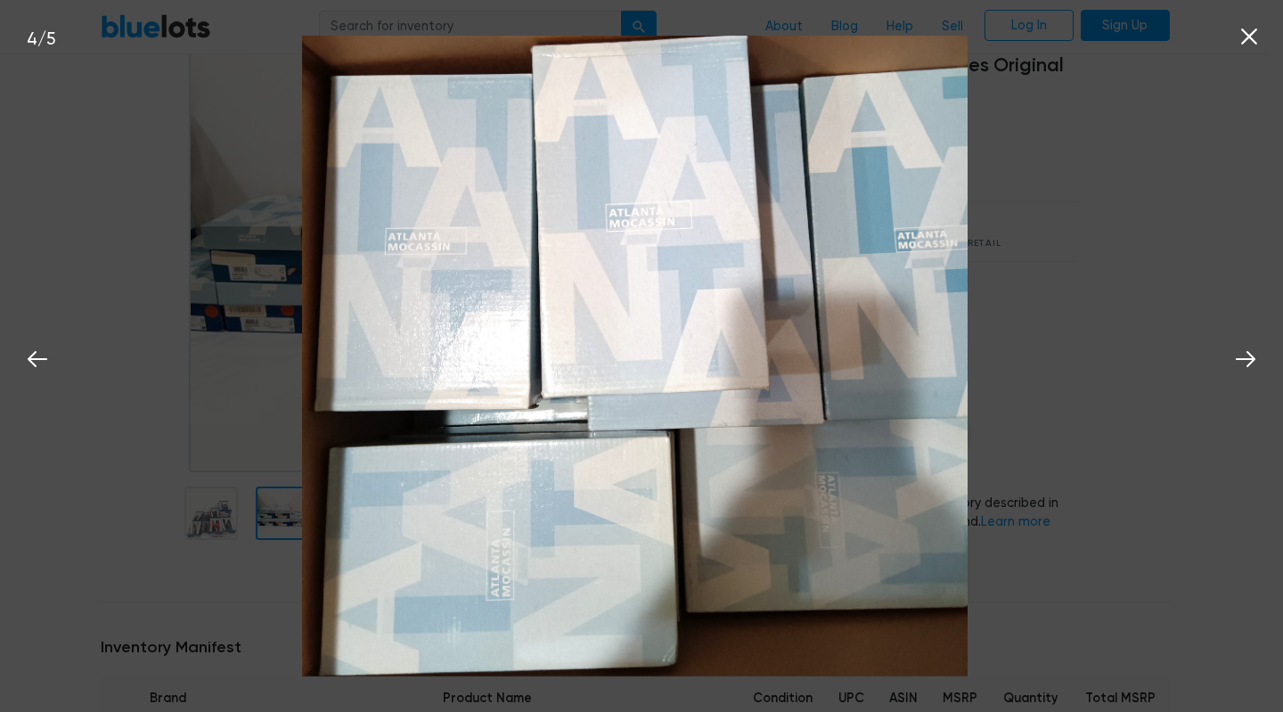
click at [1245, 369] on icon at bounding box center [1246, 359] width 27 height 27
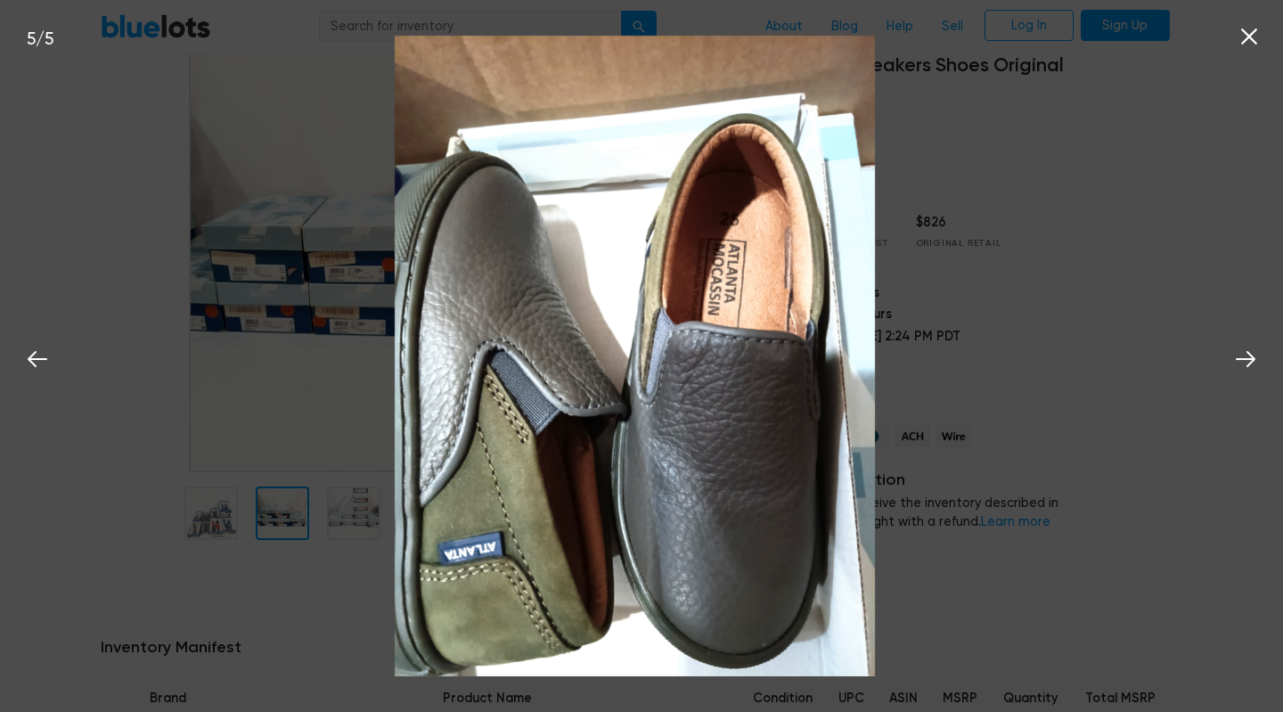
click at [1227, 353] on button at bounding box center [1245, 356] width 39 height 39
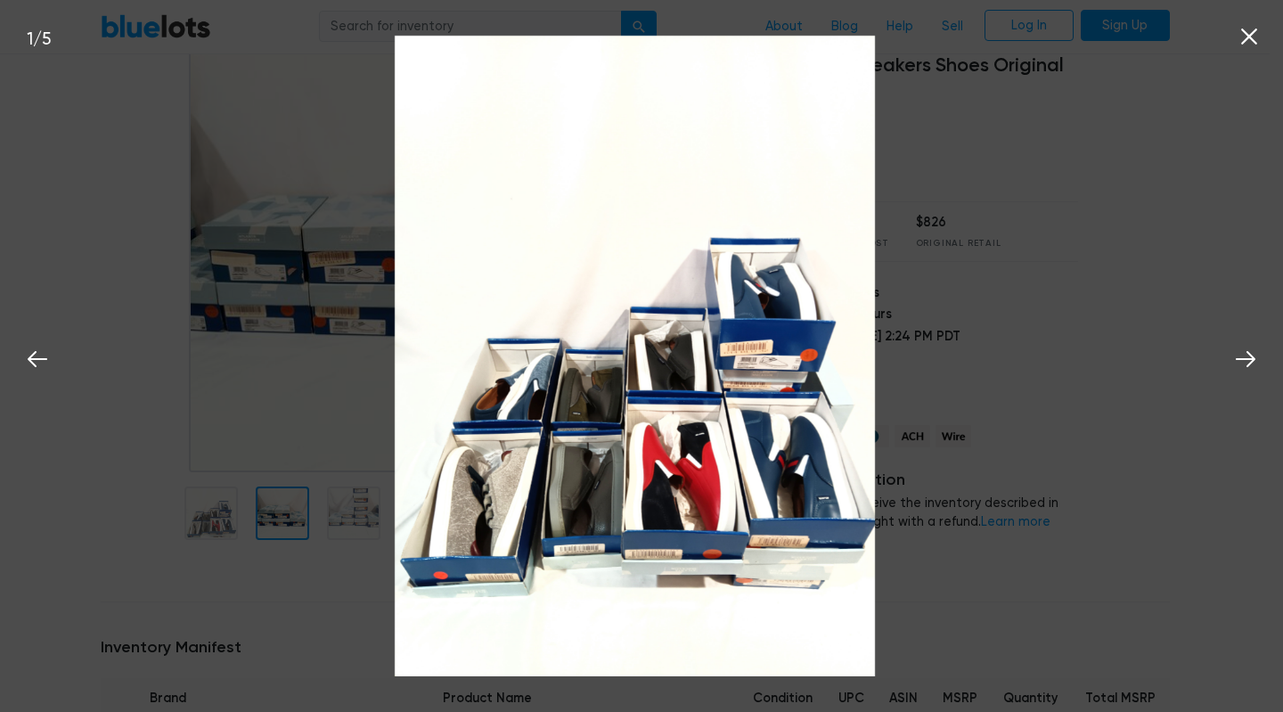
click at [1232, 363] on button at bounding box center [1245, 356] width 39 height 39
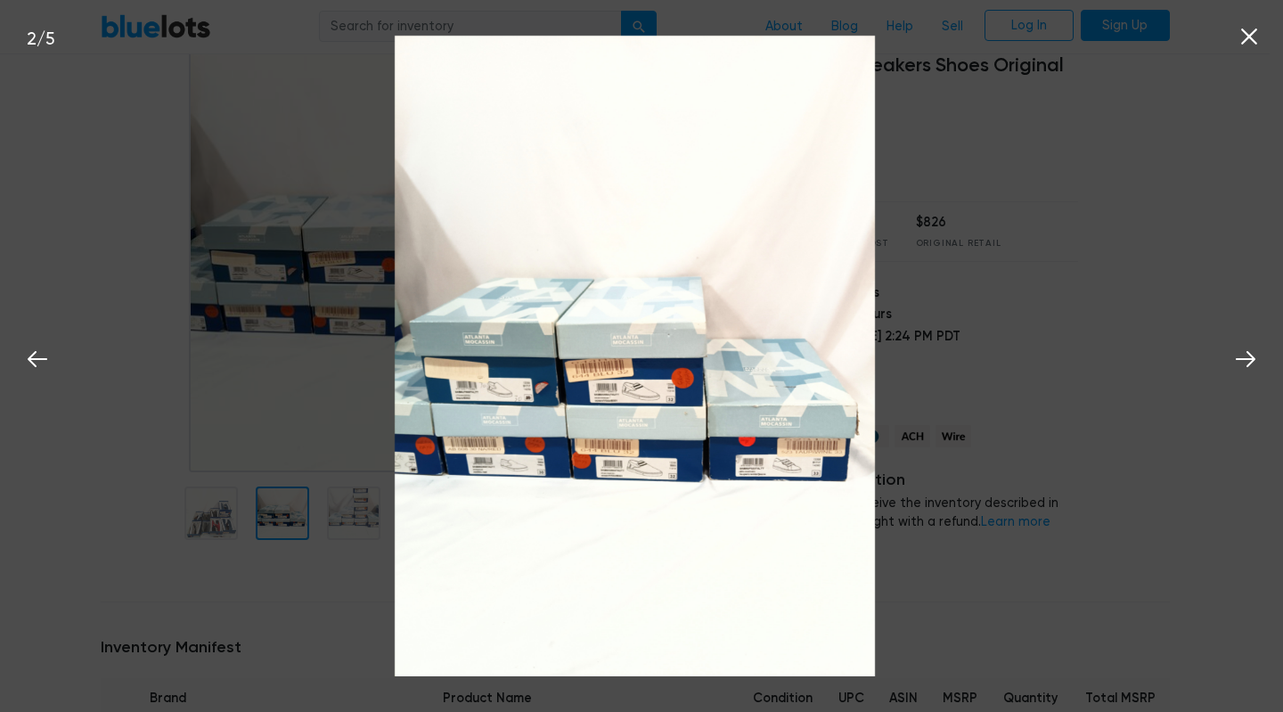
click at [1232, 364] on button at bounding box center [1245, 356] width 39 height 39
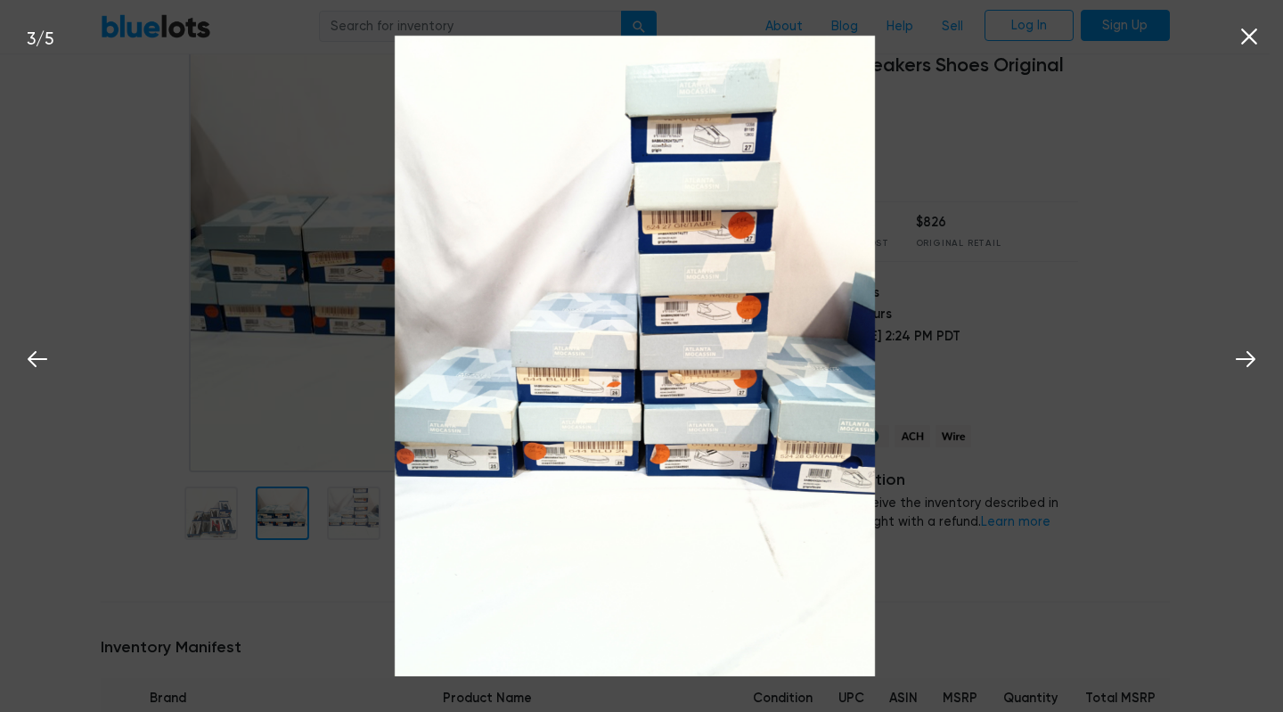
click at [1250, 34] on nav "BlueLots About Blog Help Sell Log In Sign Up" at bounding box center [635, 27] width 1270 height 54
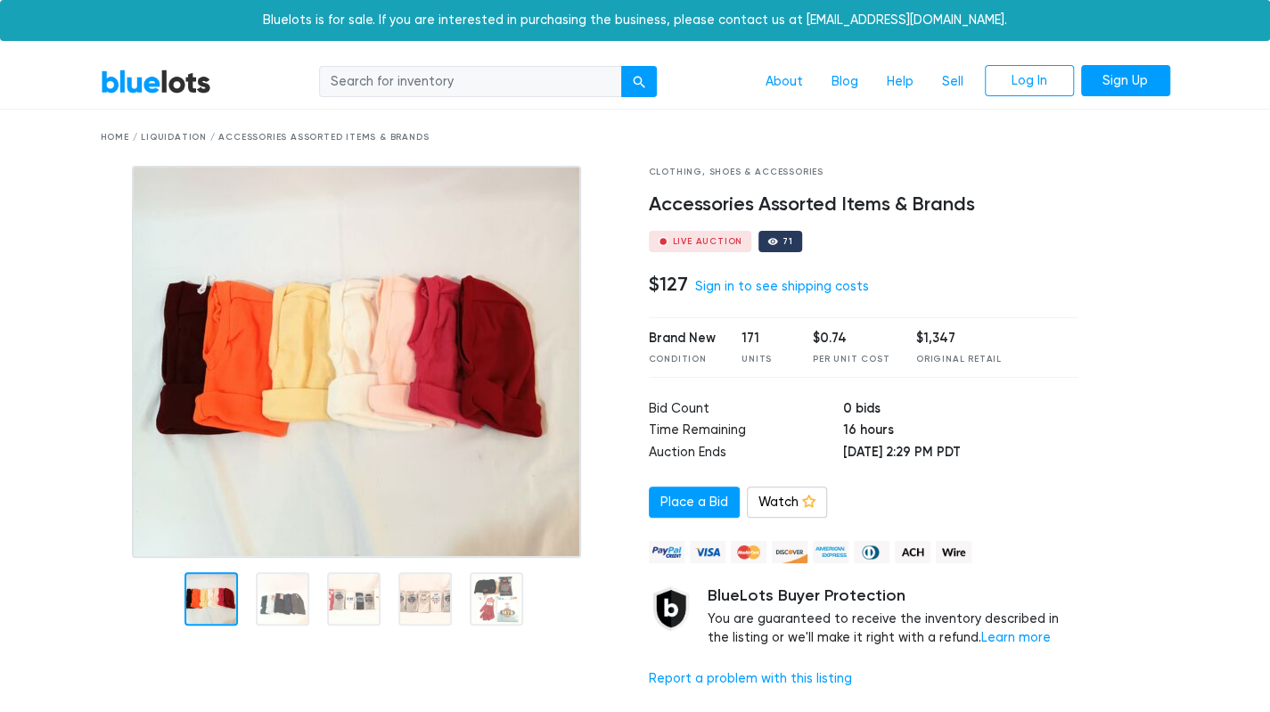
click at [330, 381] on img at bounding box center [356, 362] width 449 height 392
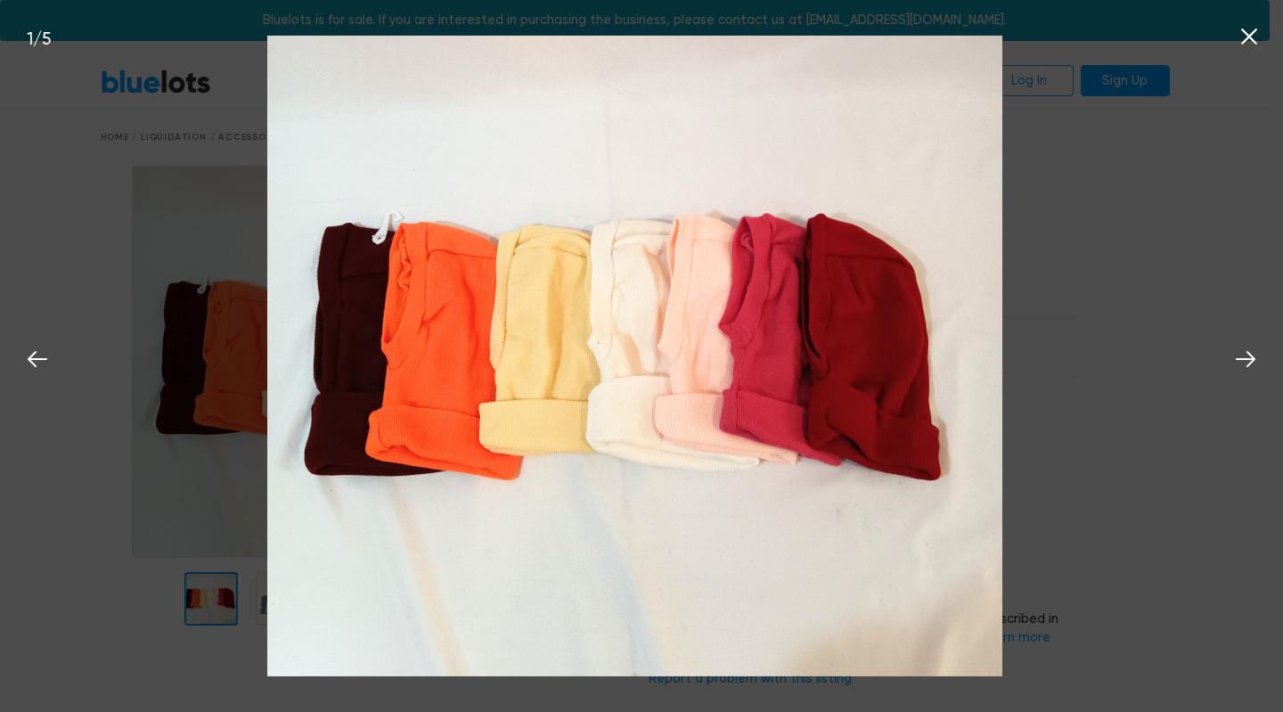
click at [1240, 365] on icon at bounding box center [1246, 359] width 27 height 27
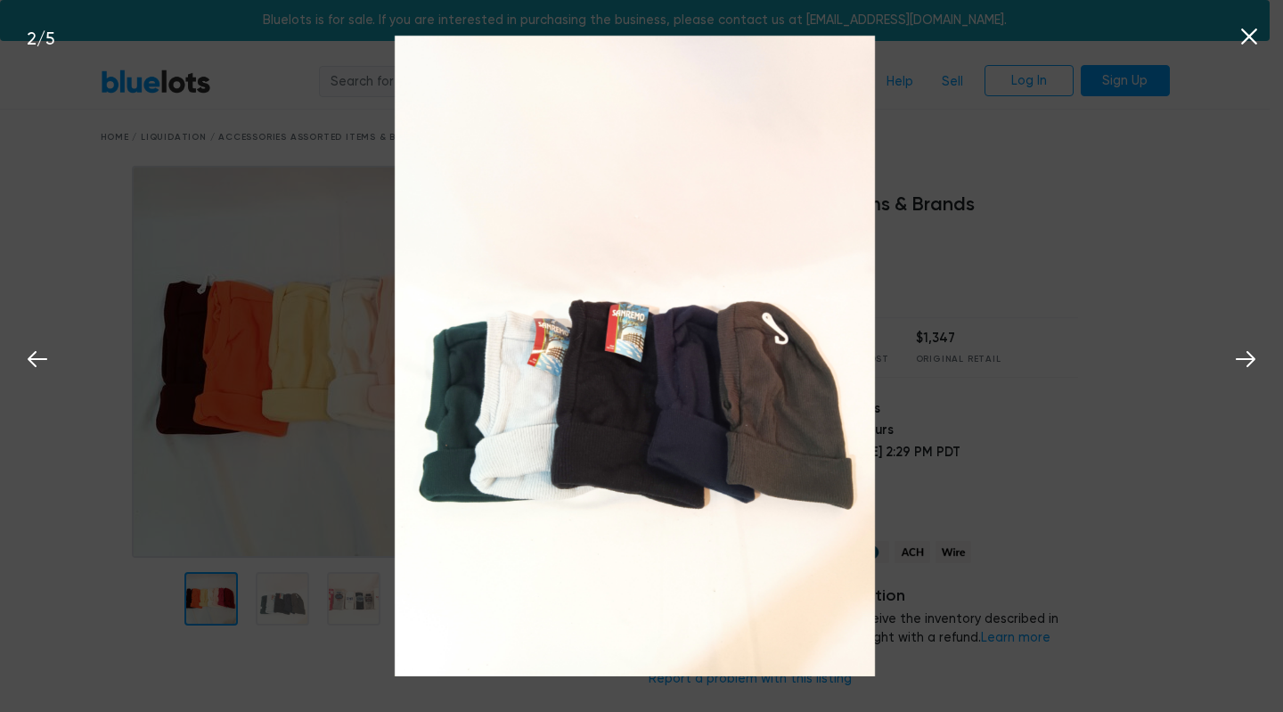
click at [1235, 359] on icon at bounding box center [1246, 359] width 27 height 27
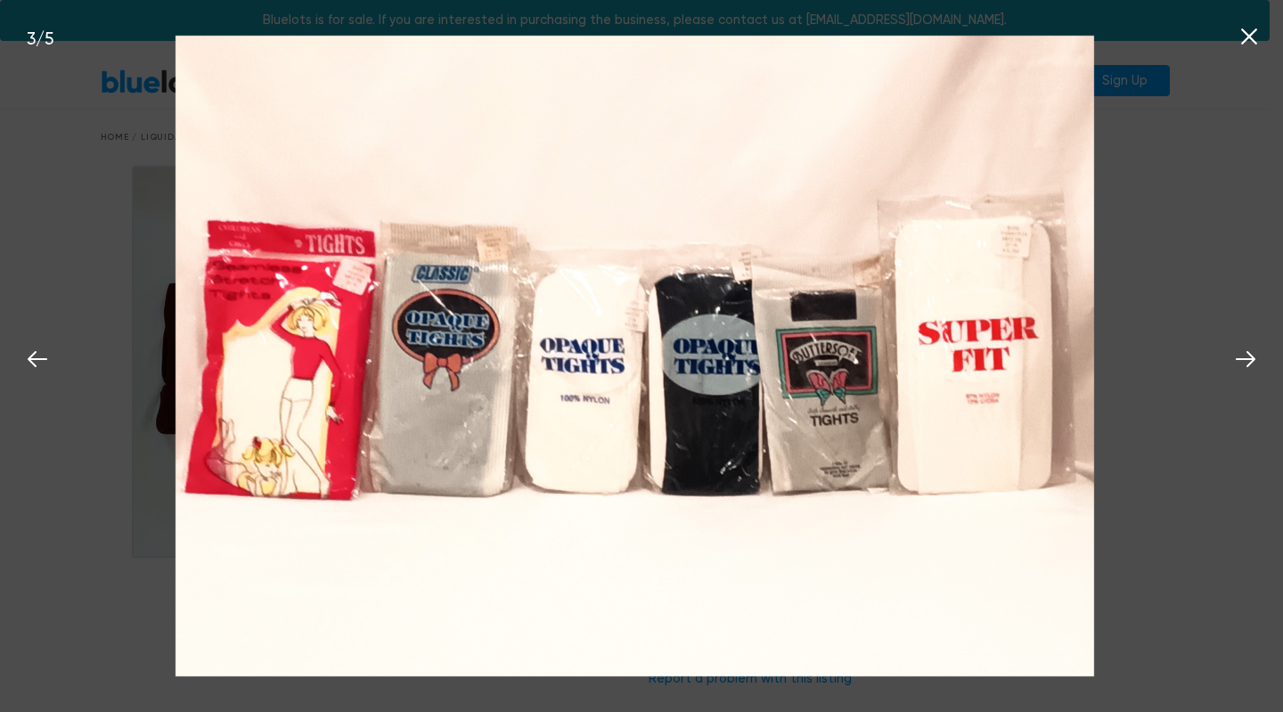
click at [1238, 360] on icon at bounding box center [1246, 359] width 20 height 16
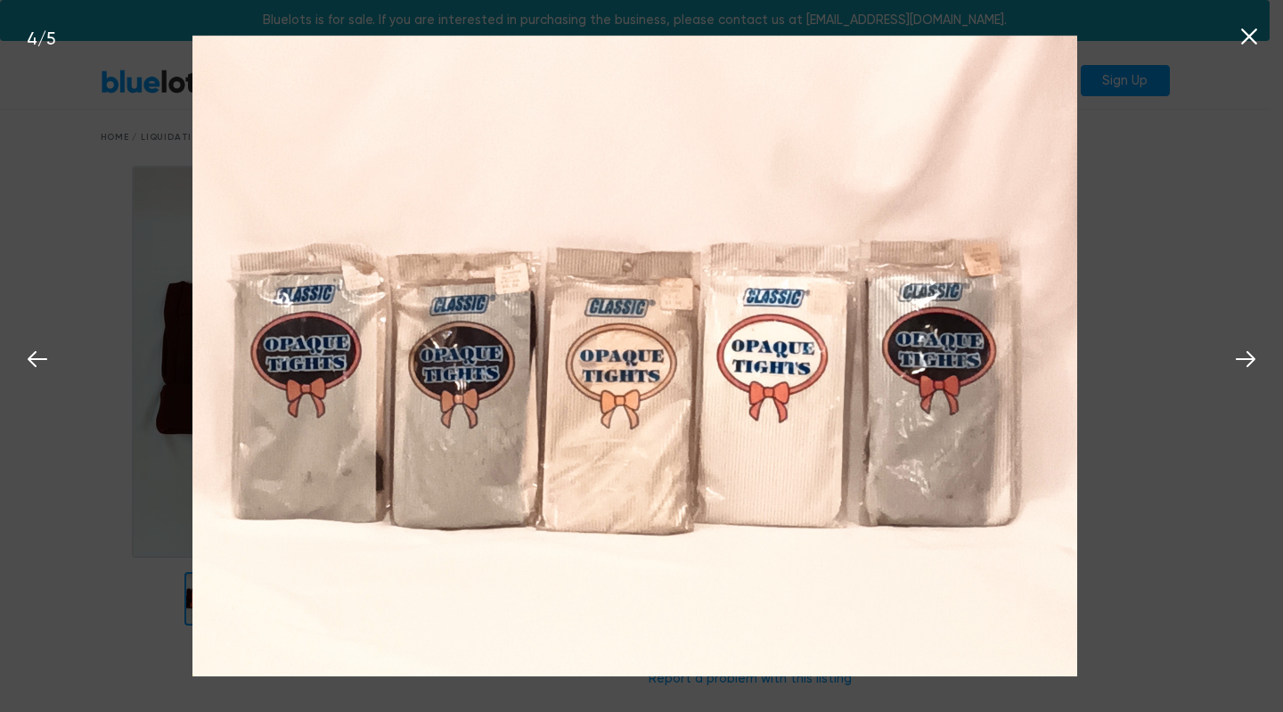
click at [1243, 365] on icon at bounding box center [1246, 359] width 27 height 27
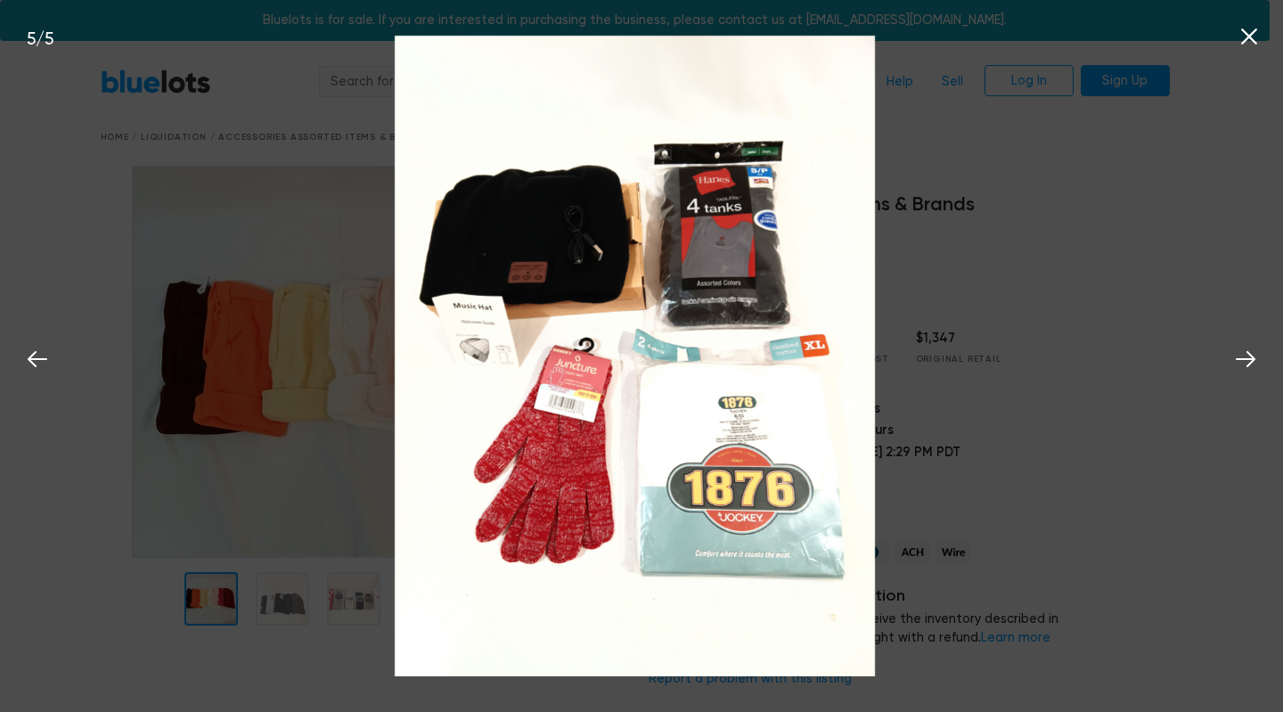
click at [1246, 362] on icon at bounding box center [1246, 359] width 27 height 27
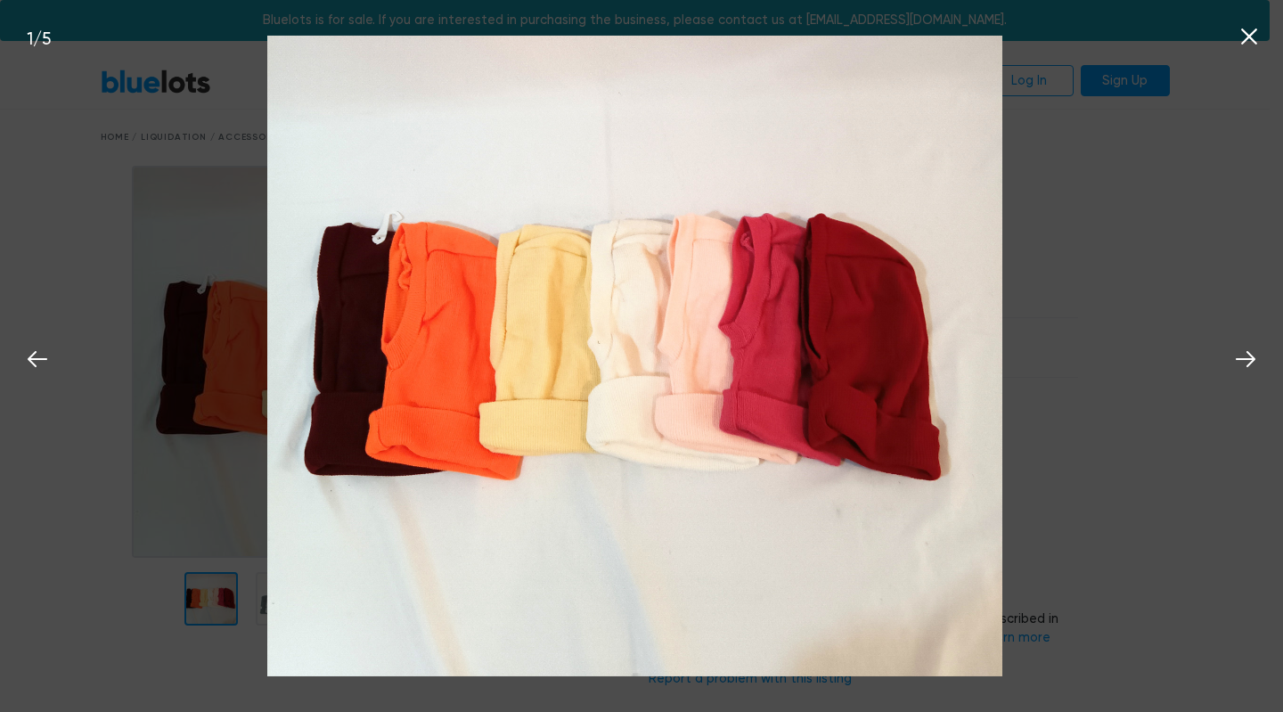
click at [1246, 365] on icon at bounding box center [1246, 359] width 27 height 27
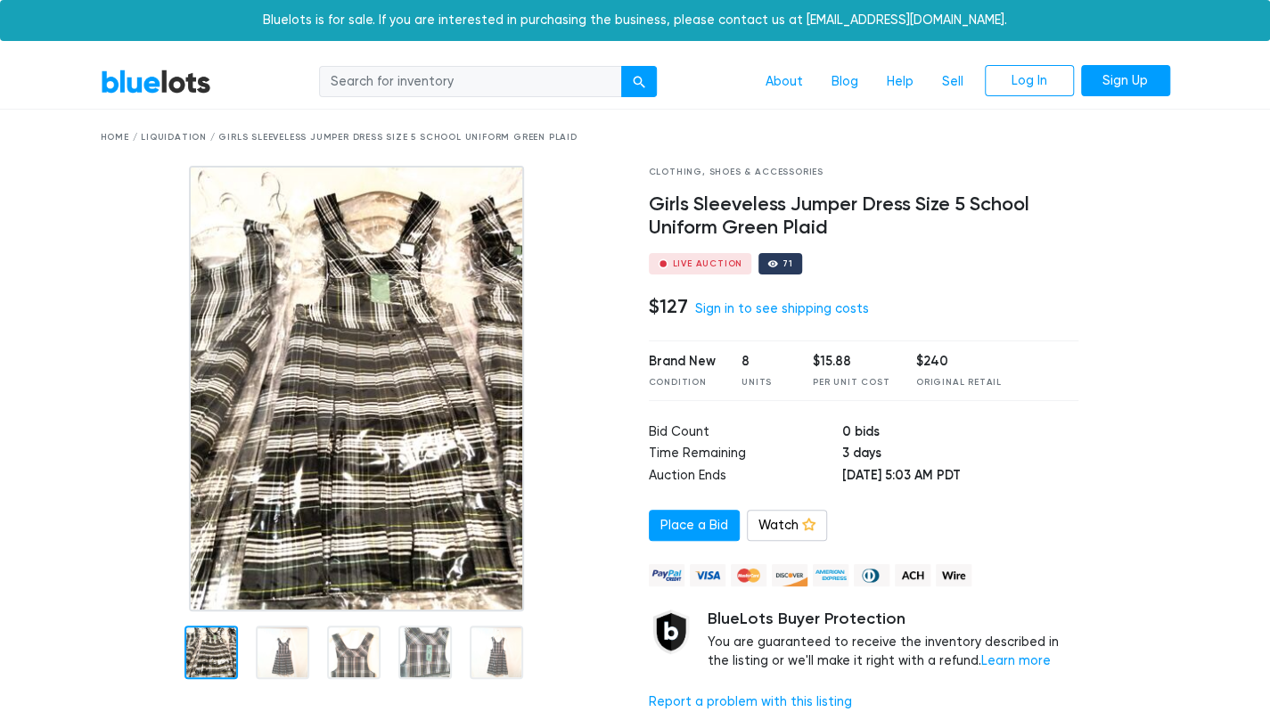
click at [285, 660] on div at bounding box center [282, 652] width 53 height 53
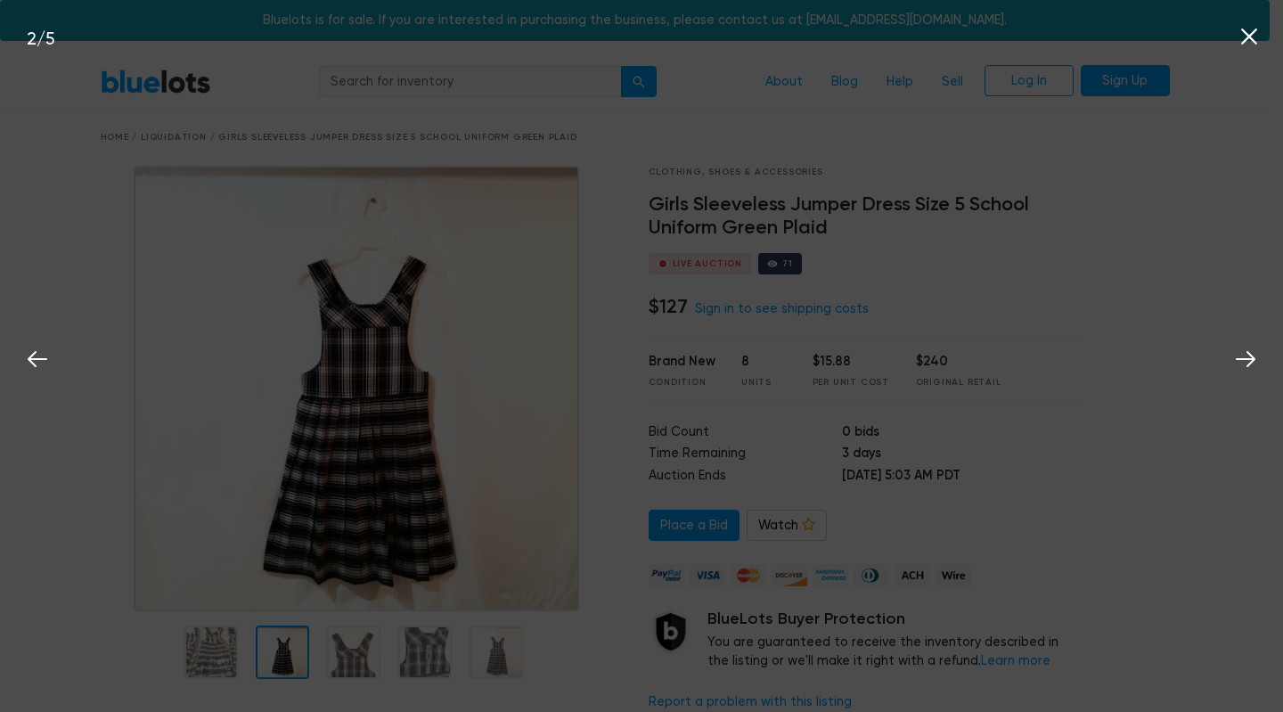
click at [1252, 32] on icon at bounding box center [1249, 36] width 27 height 27
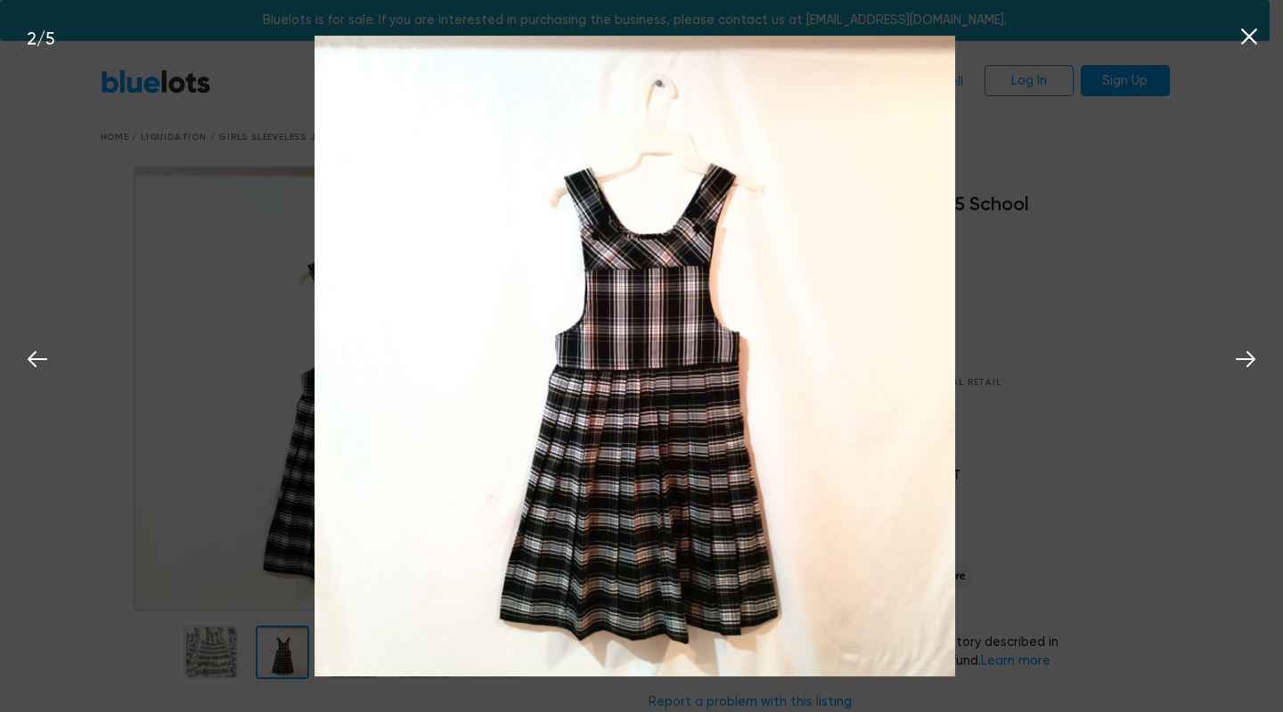
click at [1255, 32] on div "Bluelots is for sale. If you are interested in purchasing the business, please …" at bounding box center [635, 20] width 1270 height 41
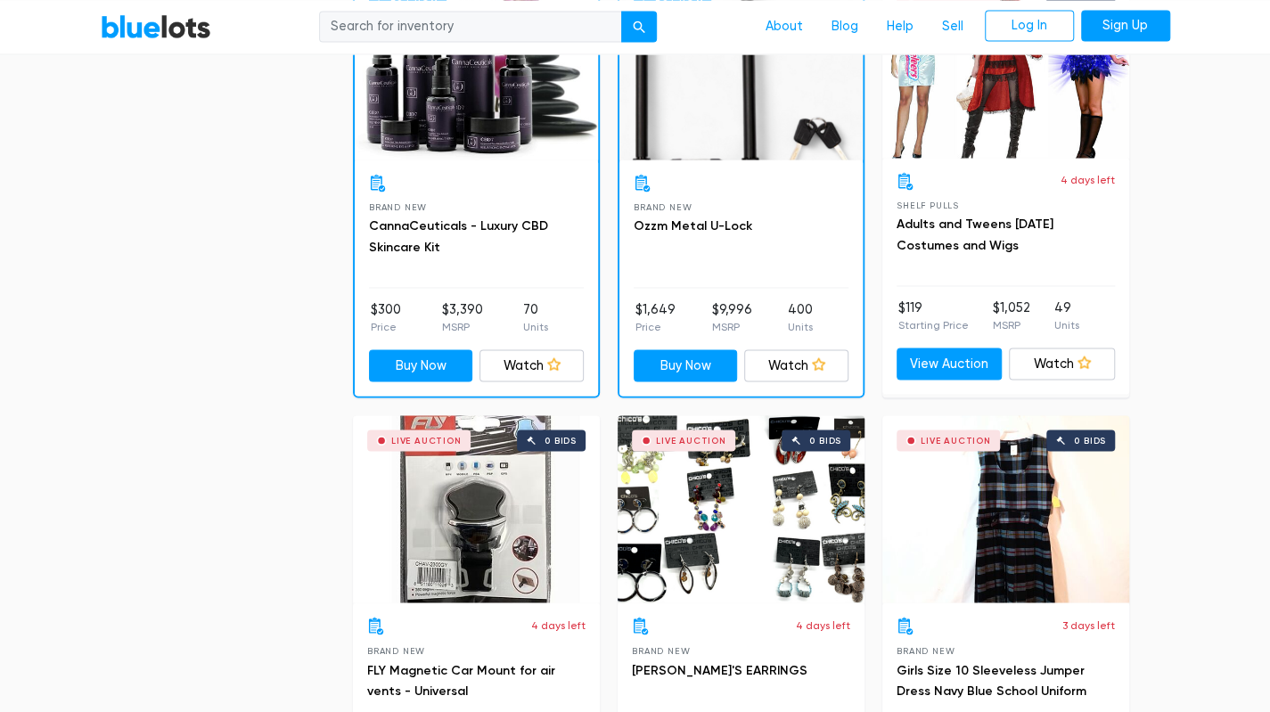
scroll to position [1539, 0]
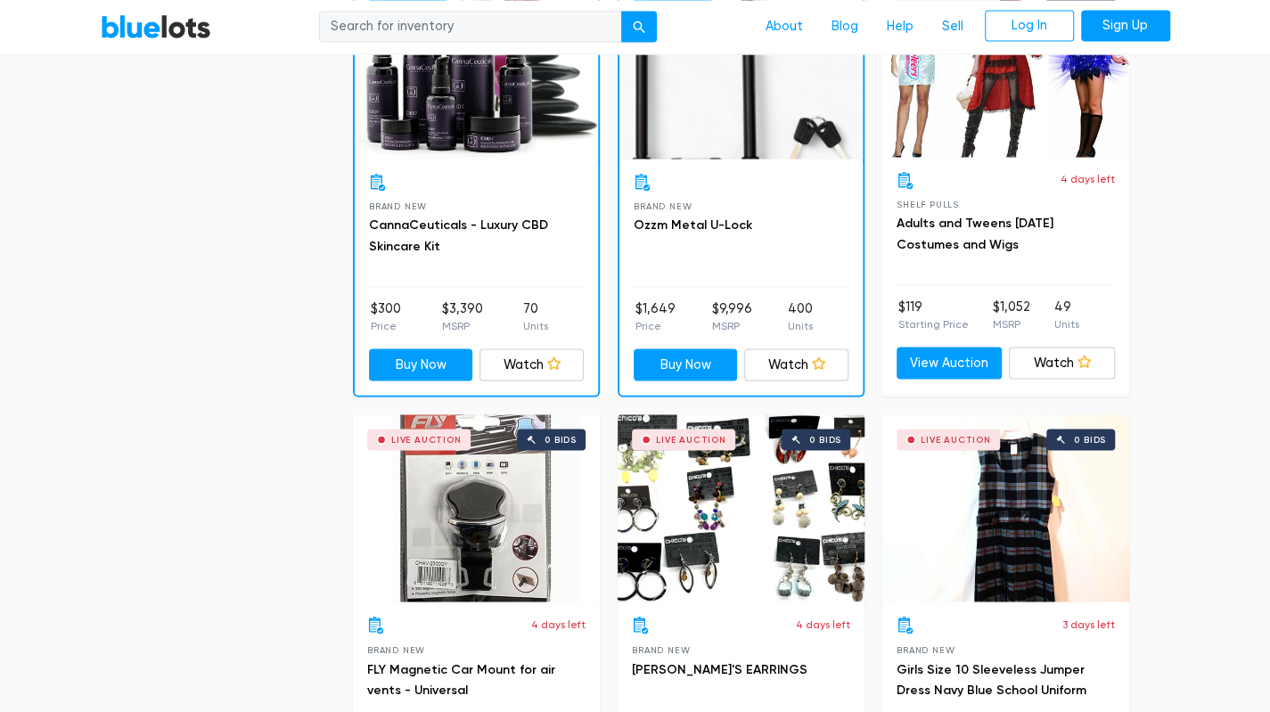
click at [453, 515] on div "Live Auction 0 bids" at bounding box center [476, 507] width 247 height 187
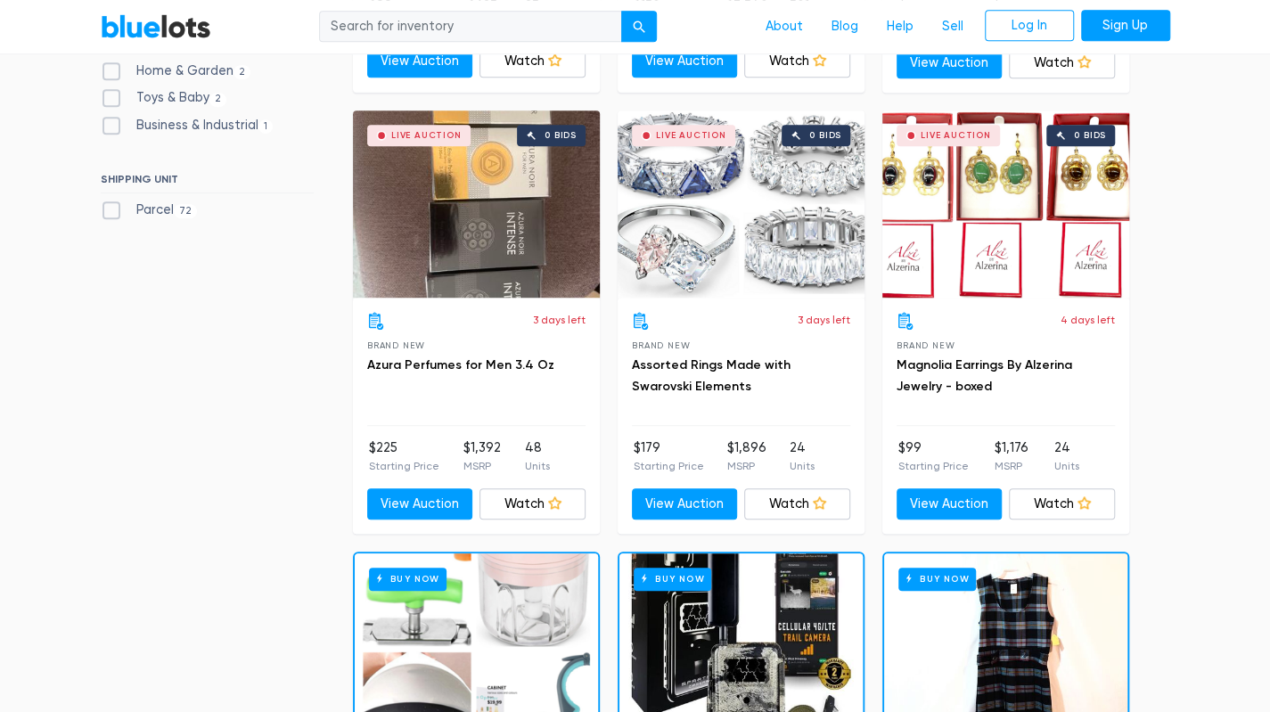
scroll to position [0, 0]
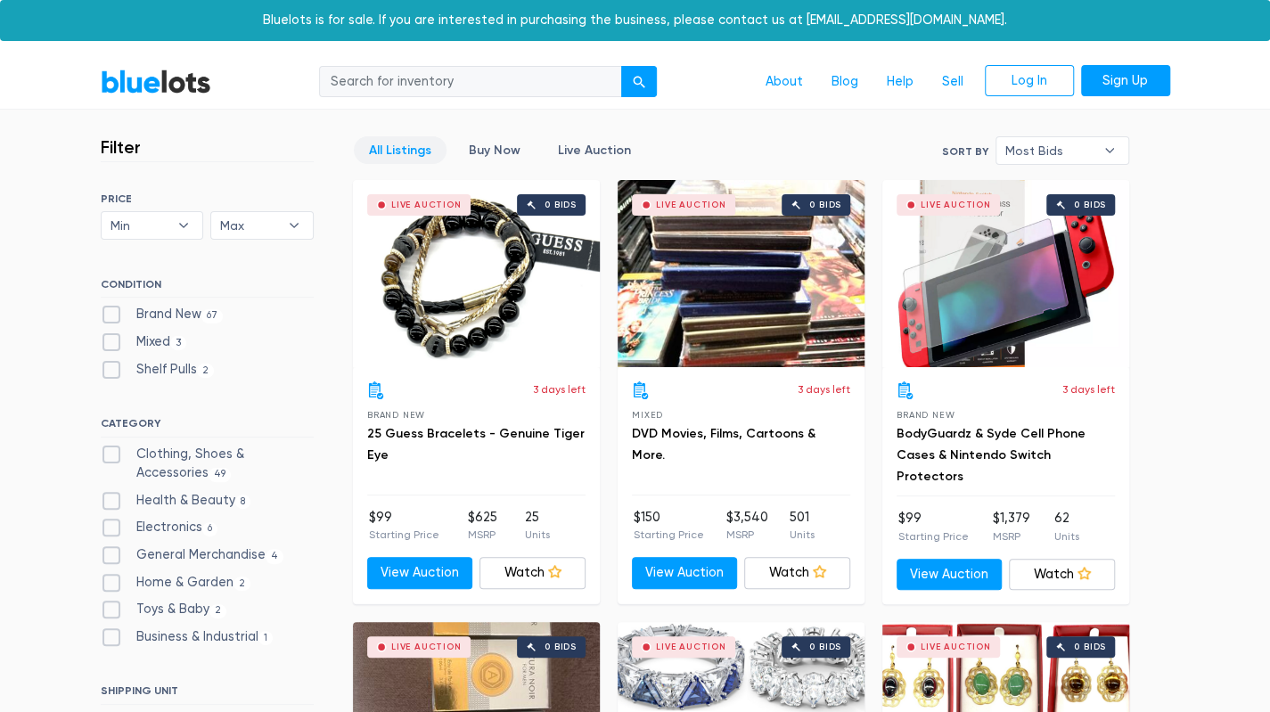
click at [128, 315] on label "Brand New 67" at bounding box center [162, 315] width 123 height 20
click at [112, 315] on New"] "Brand New 67" at bounding box center [107, 311] width 12 height 12
checkbox New"] "true"
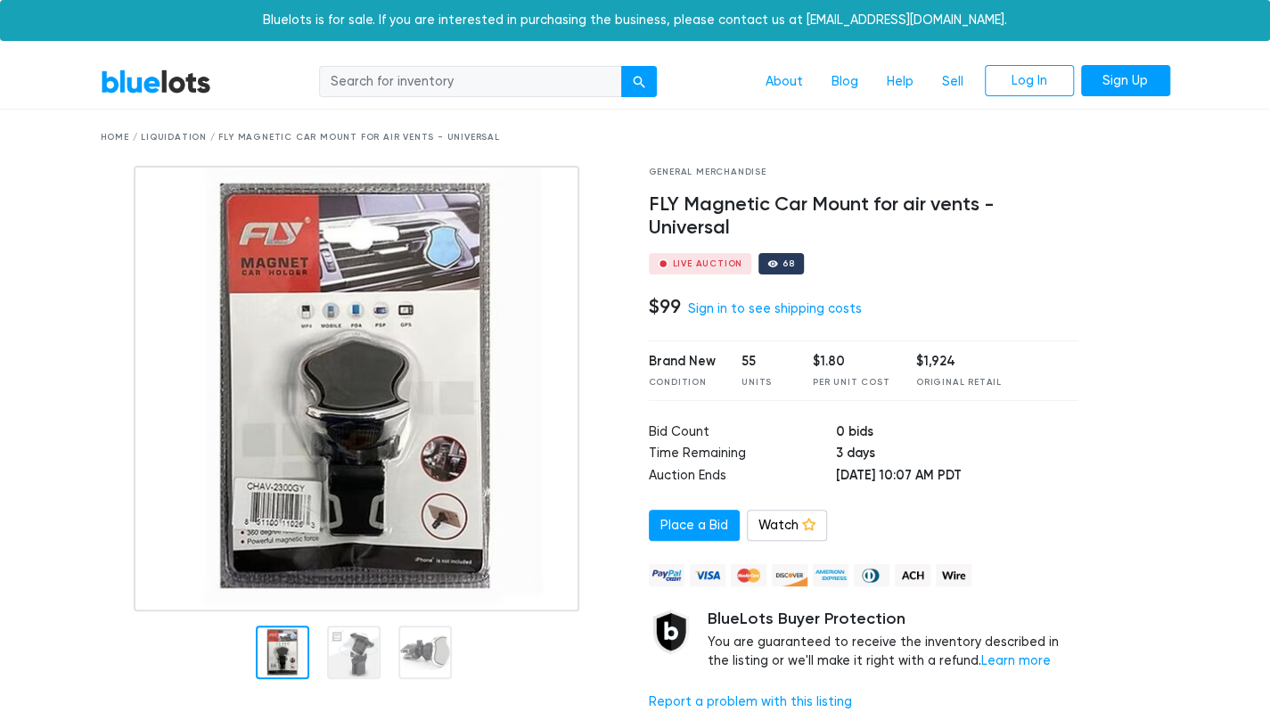
click at [336, 562] on img at bounding box center [357, 389] width 446 height 446
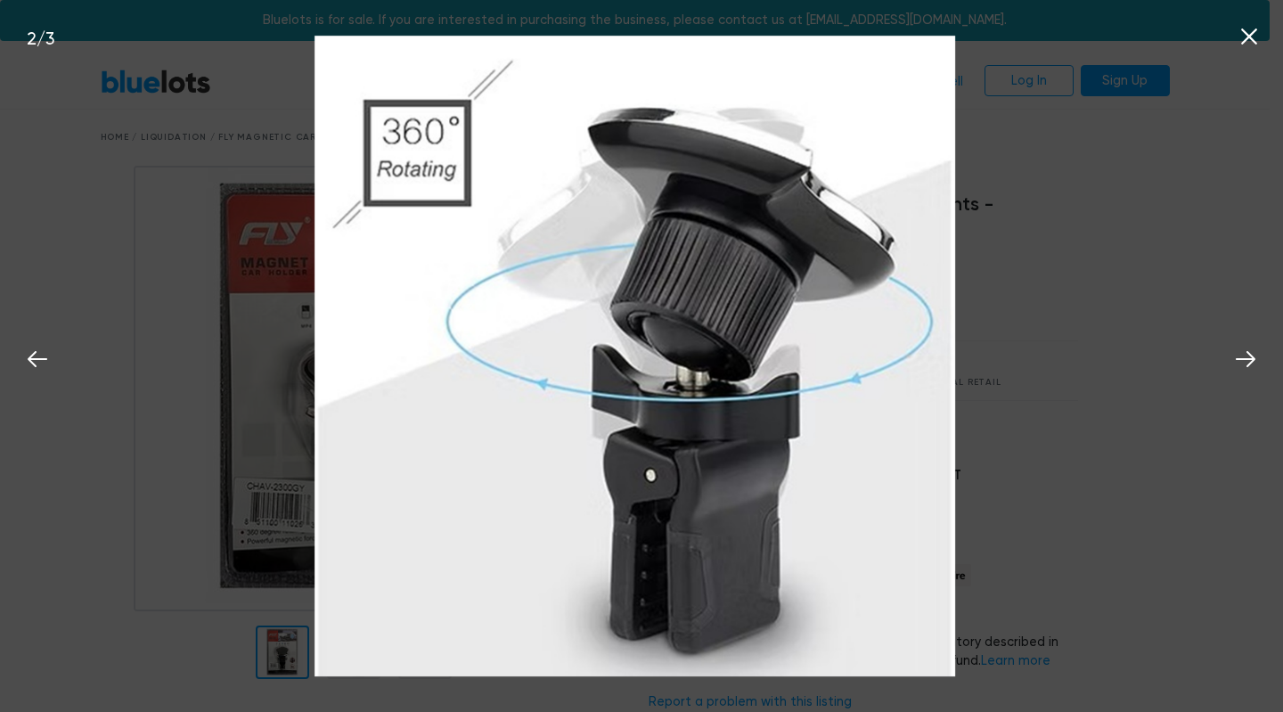
click at [1251, 31] on div "Bluelots is for sale. If you are interested in purchasing the business, please …" at bounding box center [635, 20] width 1270 height 41
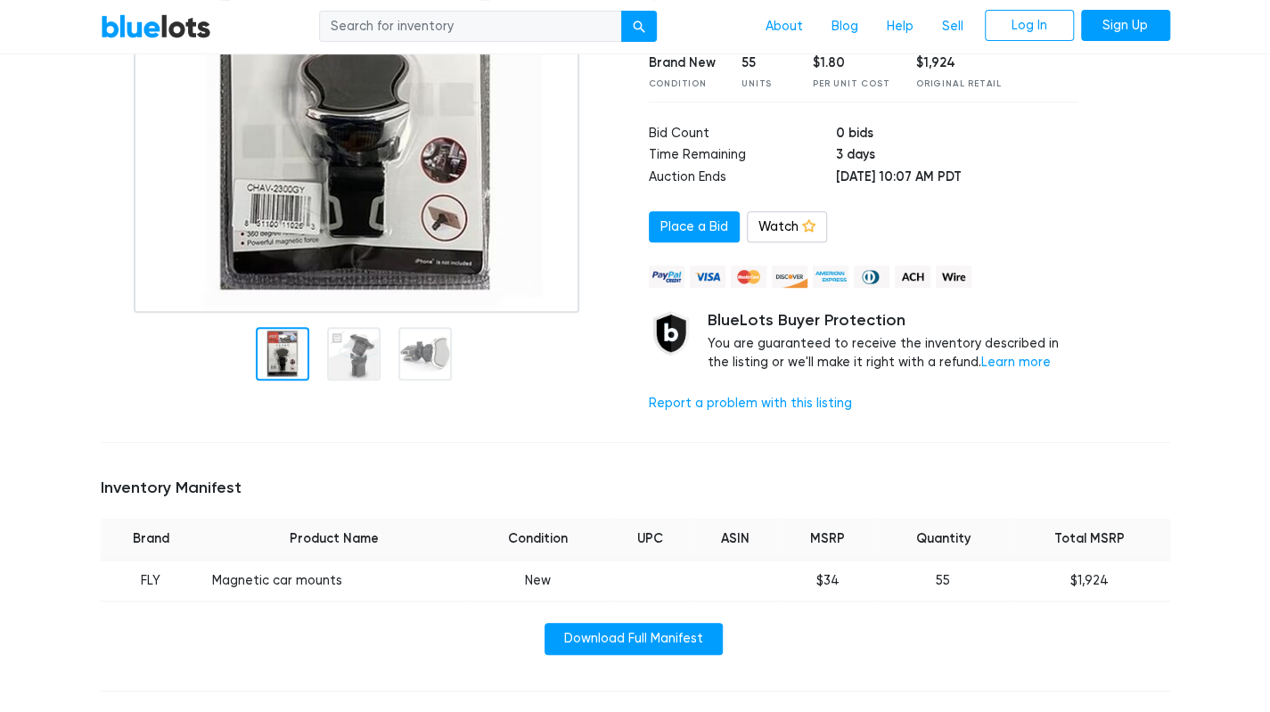
scroll to position [298, 0]
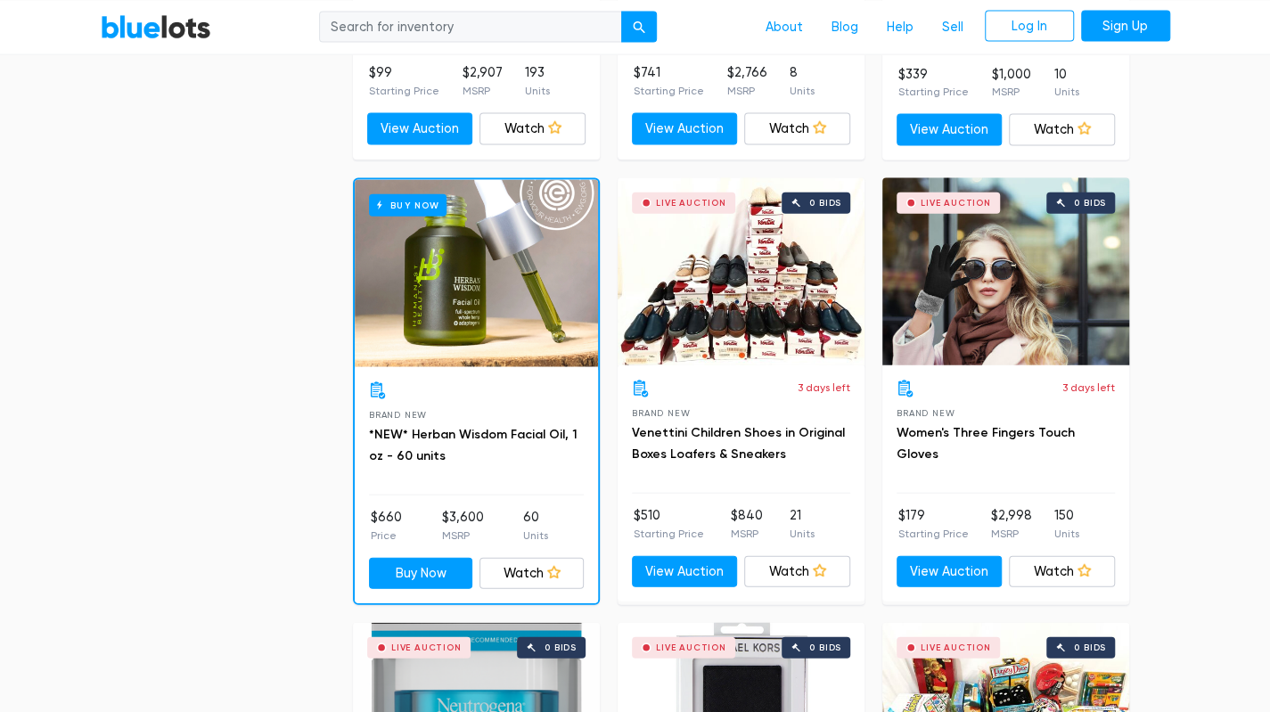
scroll to position [2197, 0]
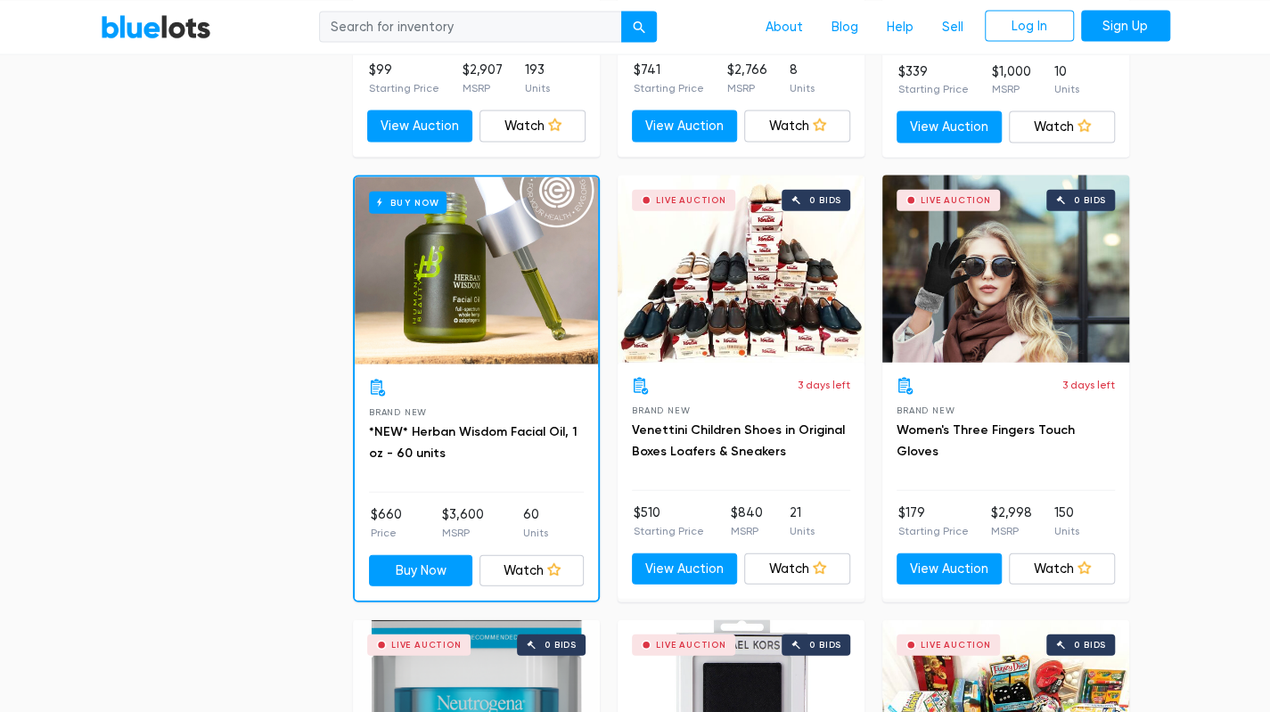
click at [959, 286] on div "Live Auction 0 bids" at bounding box center [1005, 269] width 247 height 187
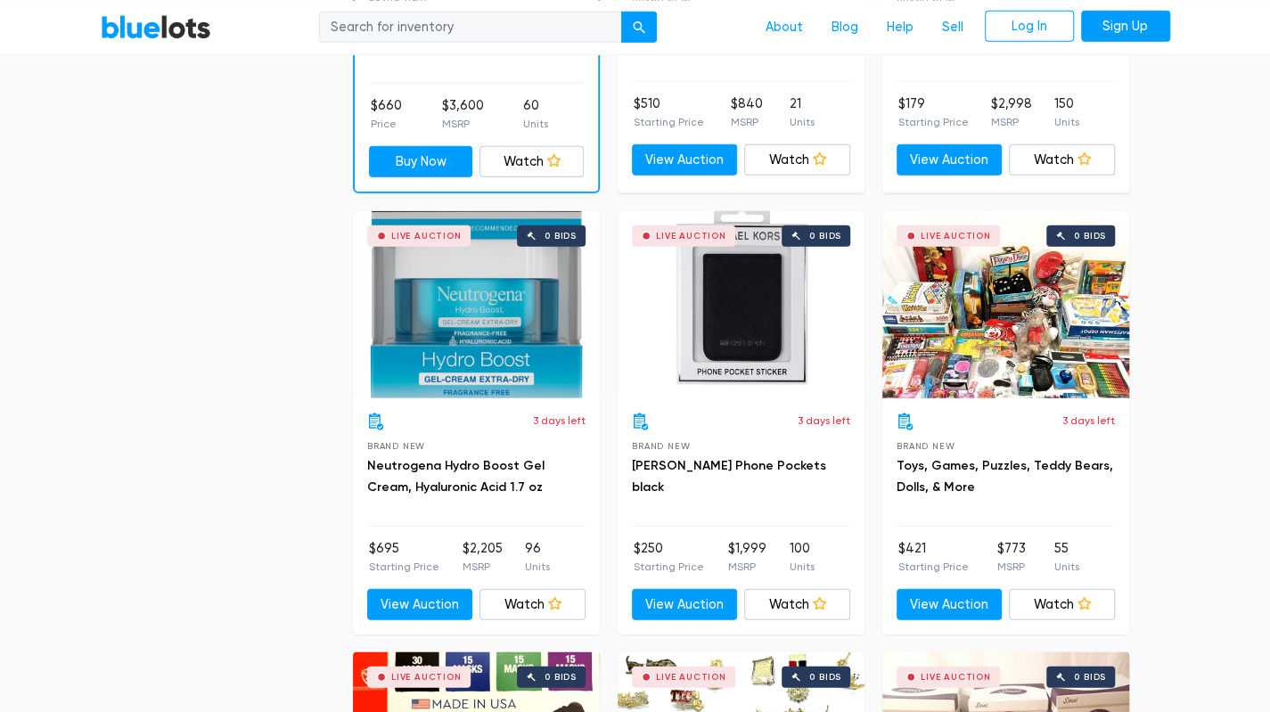
scroll to position [2610, 0]
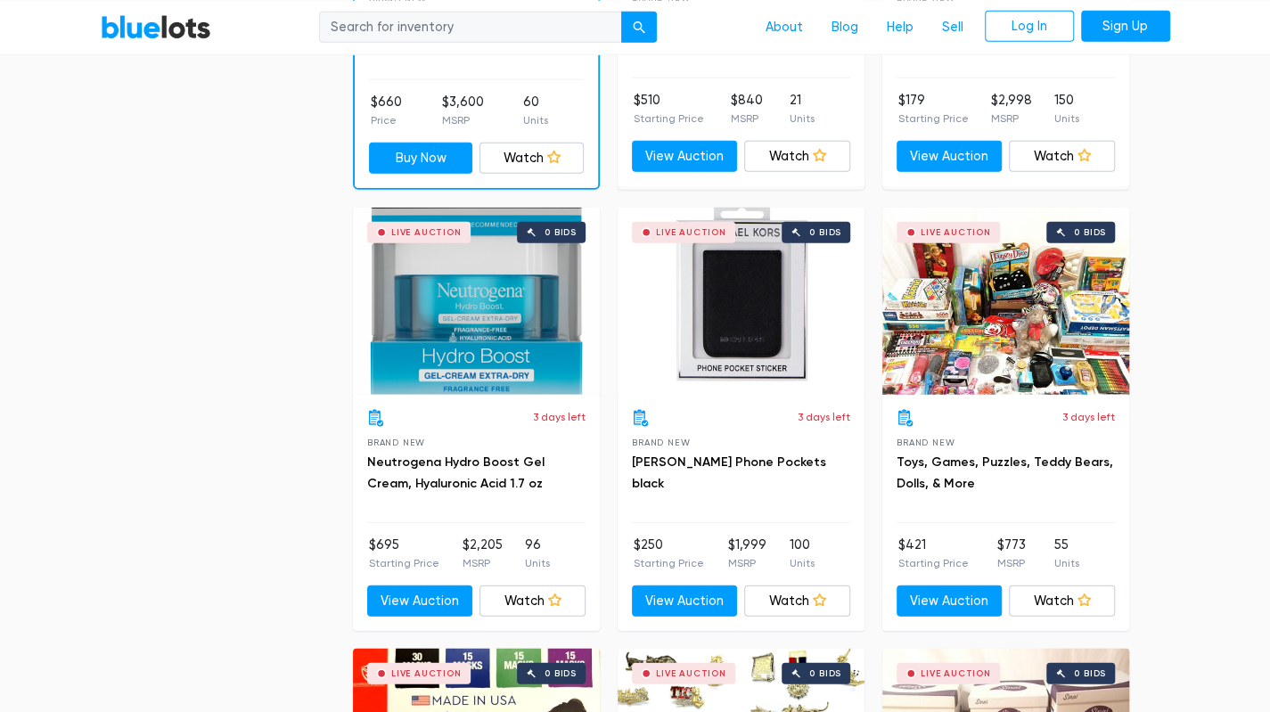
click at [727, 334] on div "Live Auction 0 bids" at bounding box center [741, 301] width 247 height 187
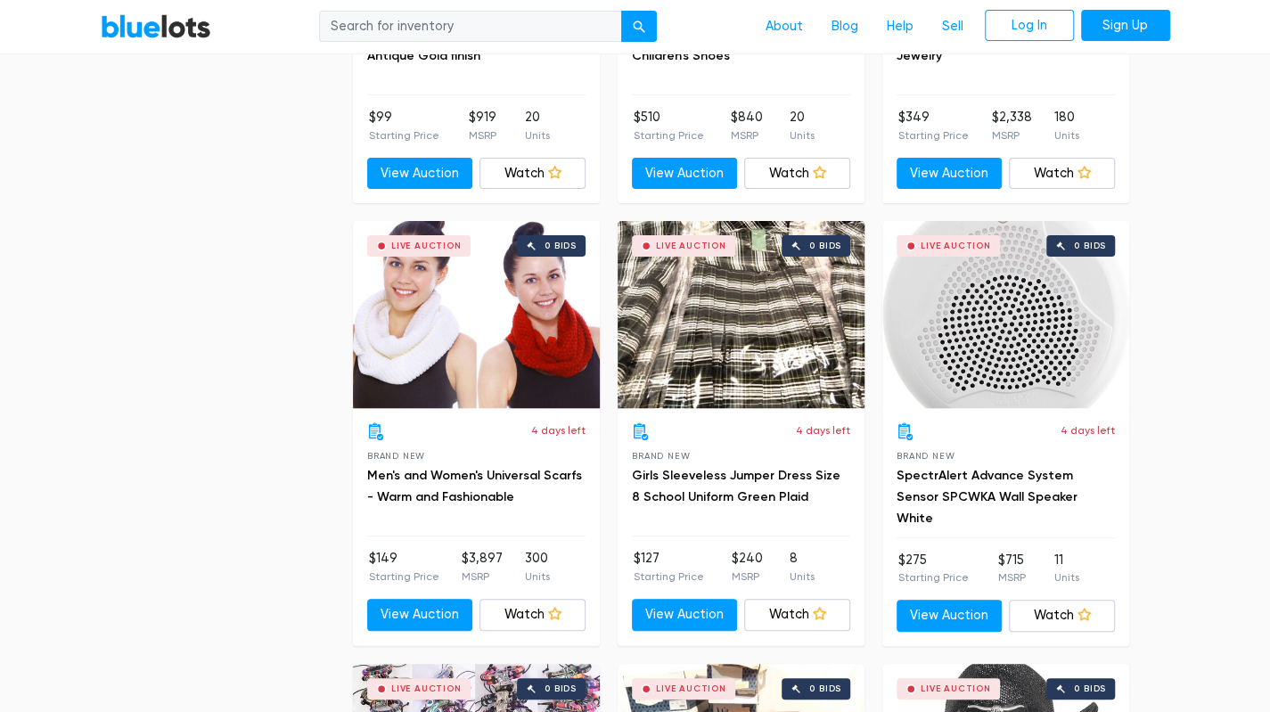
scroll to position [3923, 0]
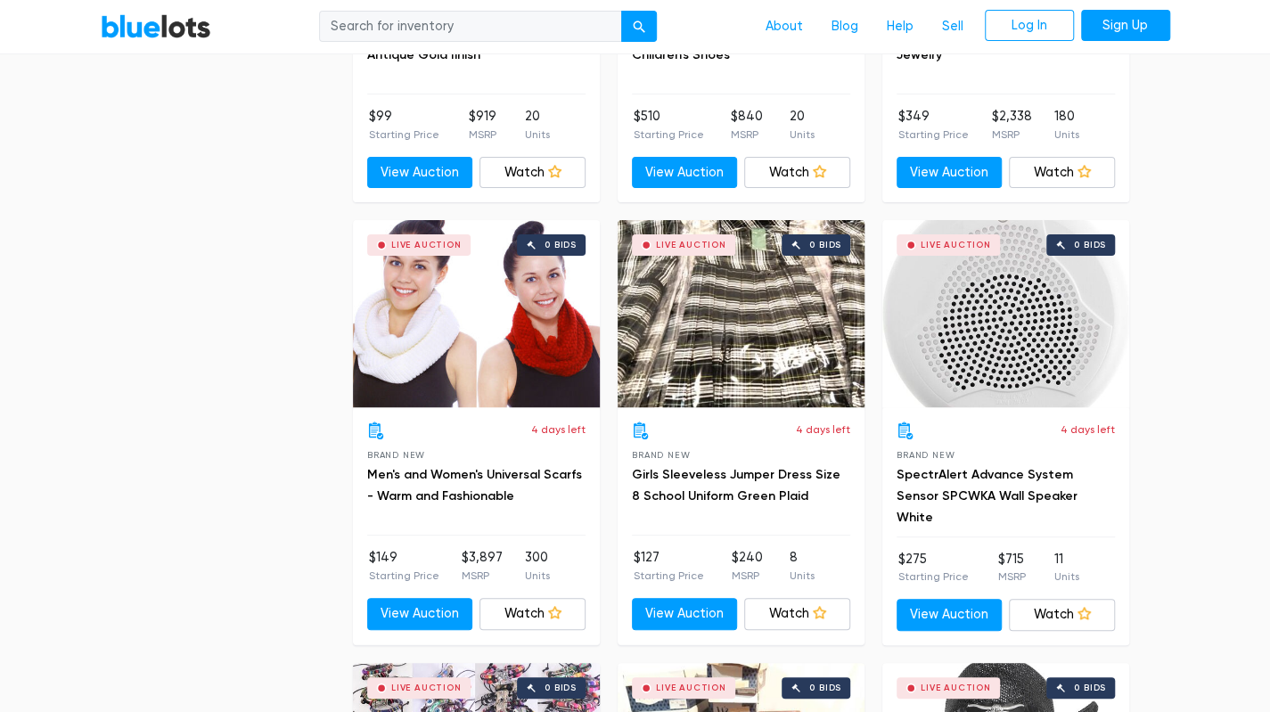
click at [1051, 332] on div "Live Auction 0 bids" at bounding box center [1005, 313] width 247 height 187
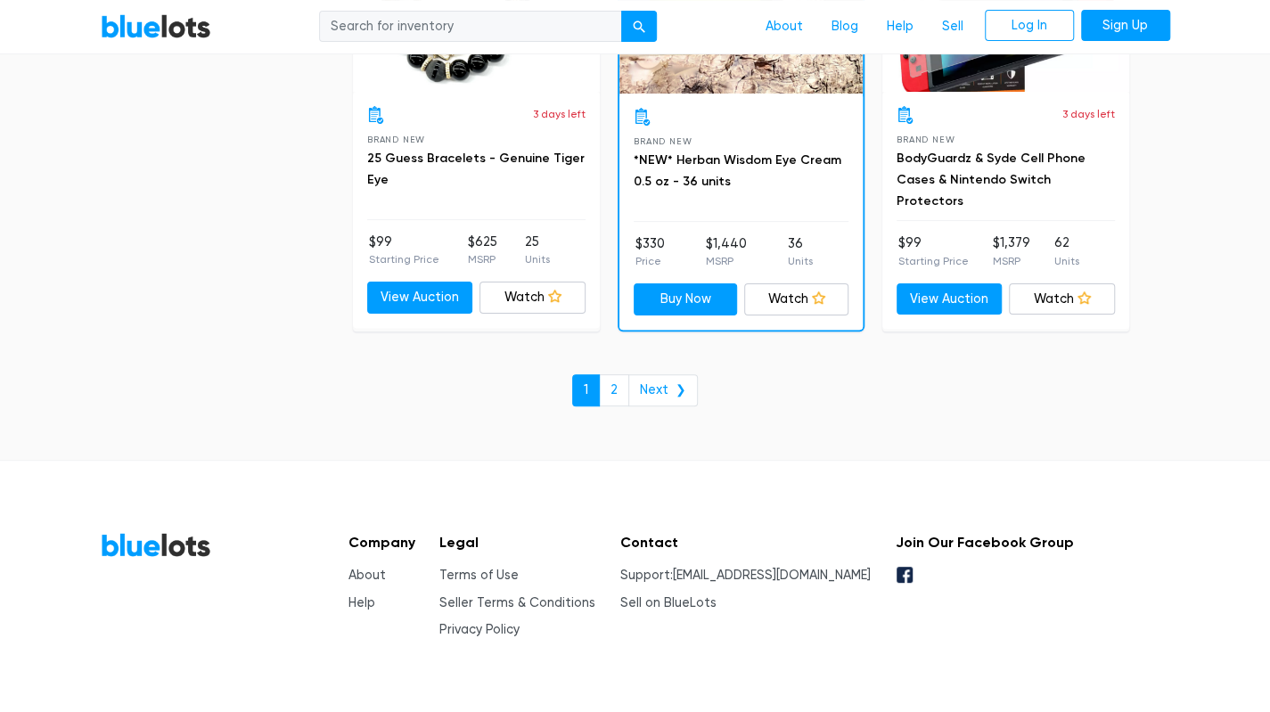
scroll to position [7793, 0]
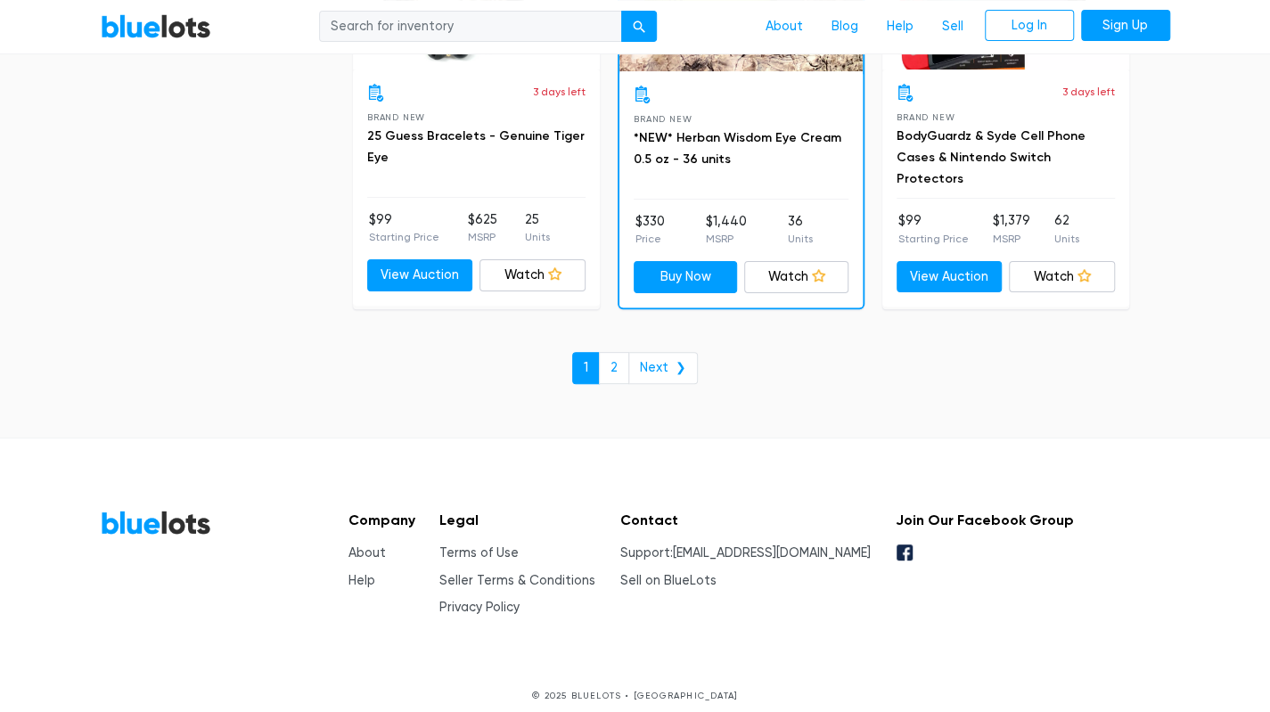
click at [617, 352] on link "2" at bounding box center [614, 368] width 30 height 32
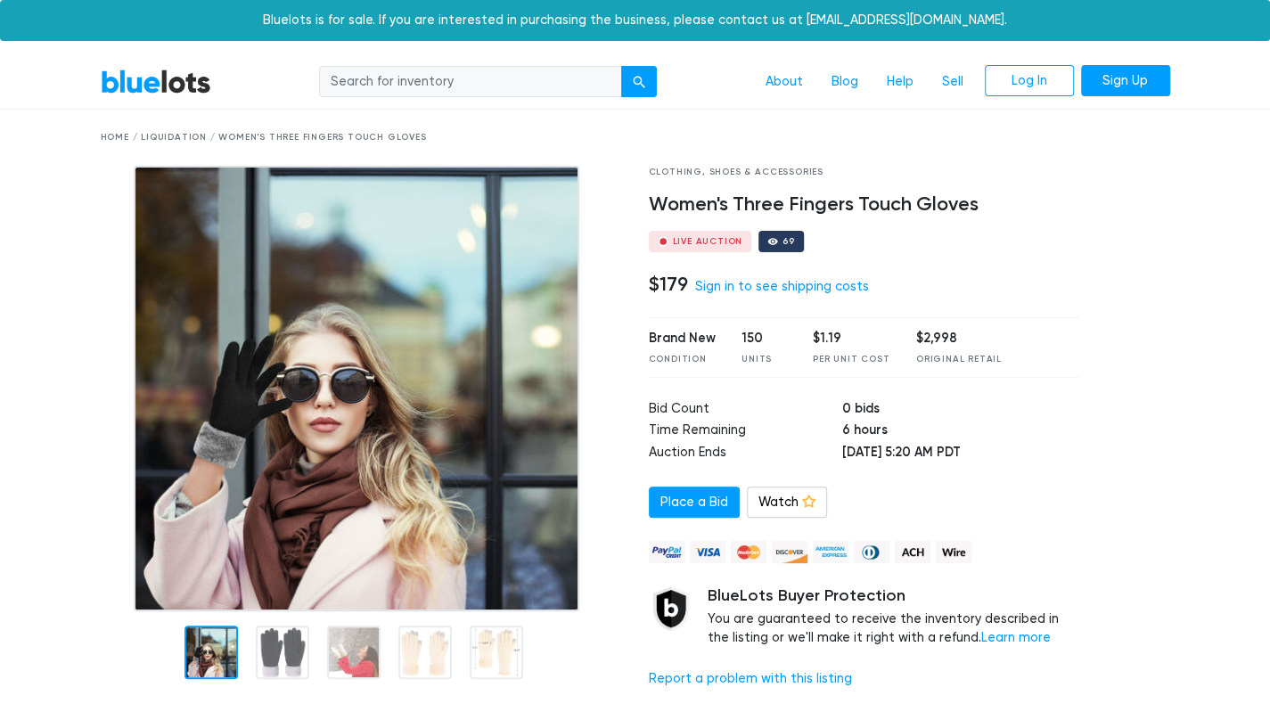
click at [278, 636] on div at bounding box center [282, 652] width 53 height 53
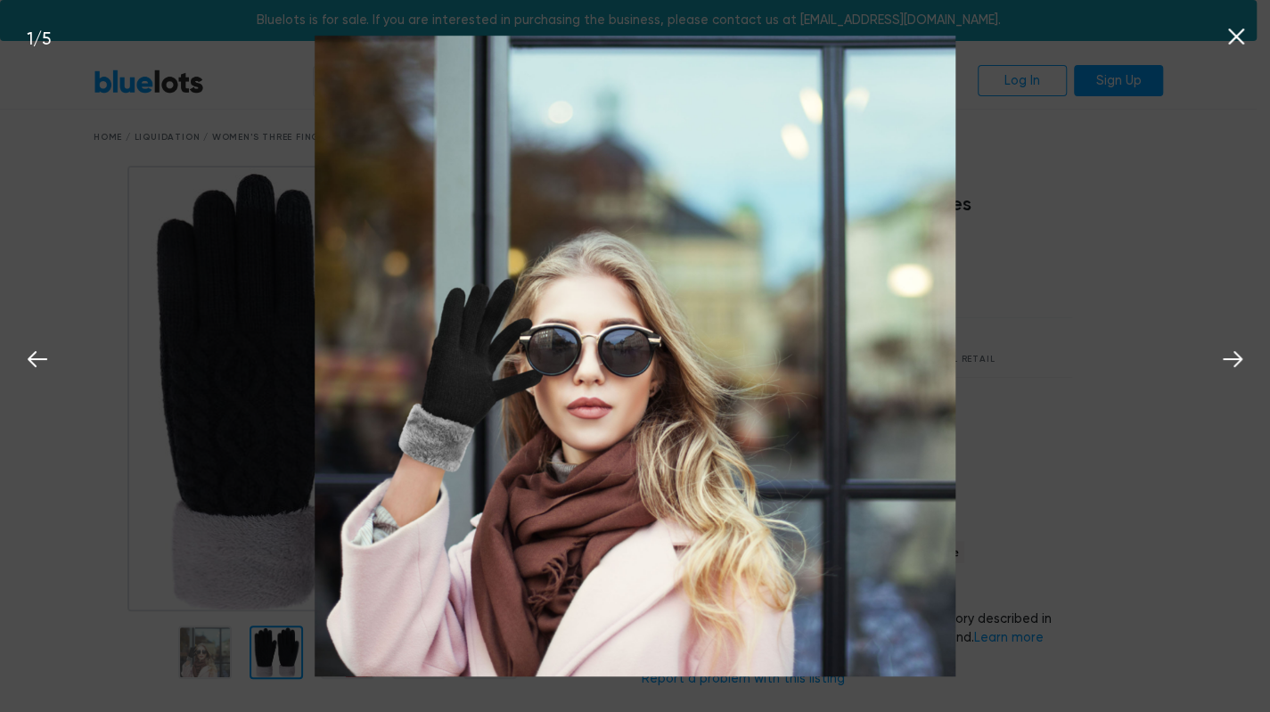
click at [1250, 37] on div "Bluelots is for sale. If you are interested in purchasing the business, please …" at bounding box center [628, 20] width 1257 height 41
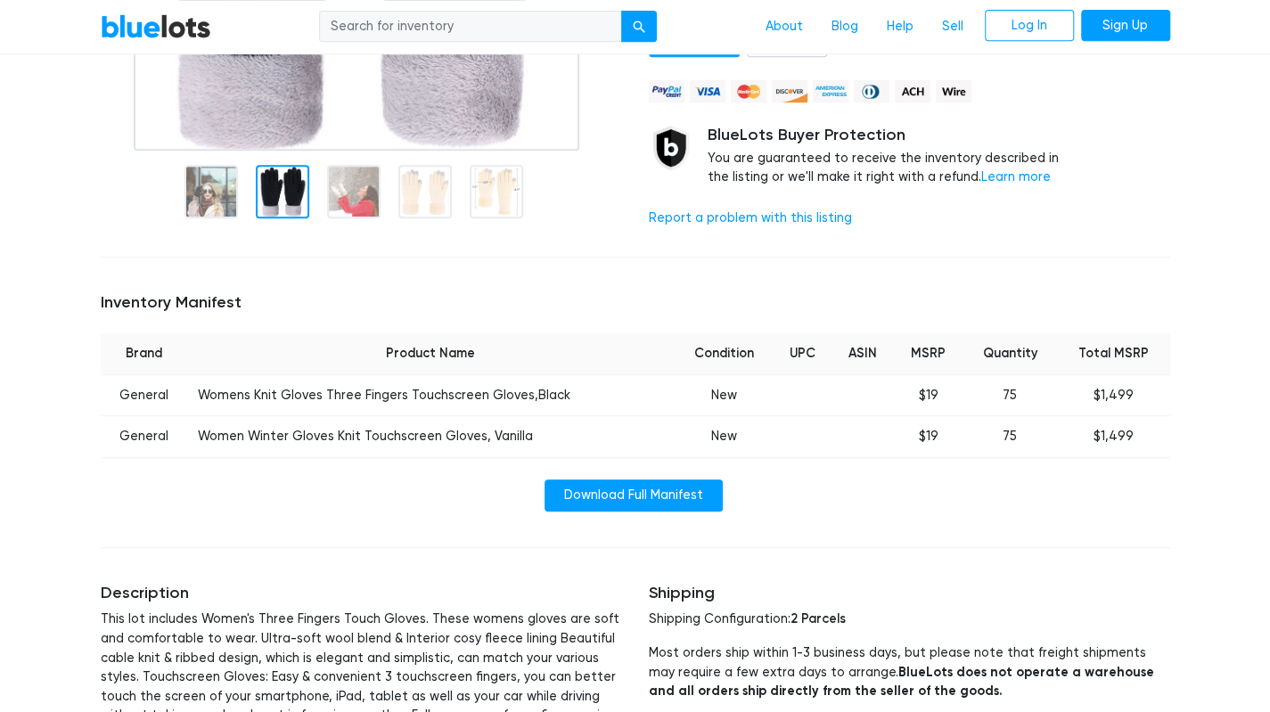
scroll to position [490, 0]
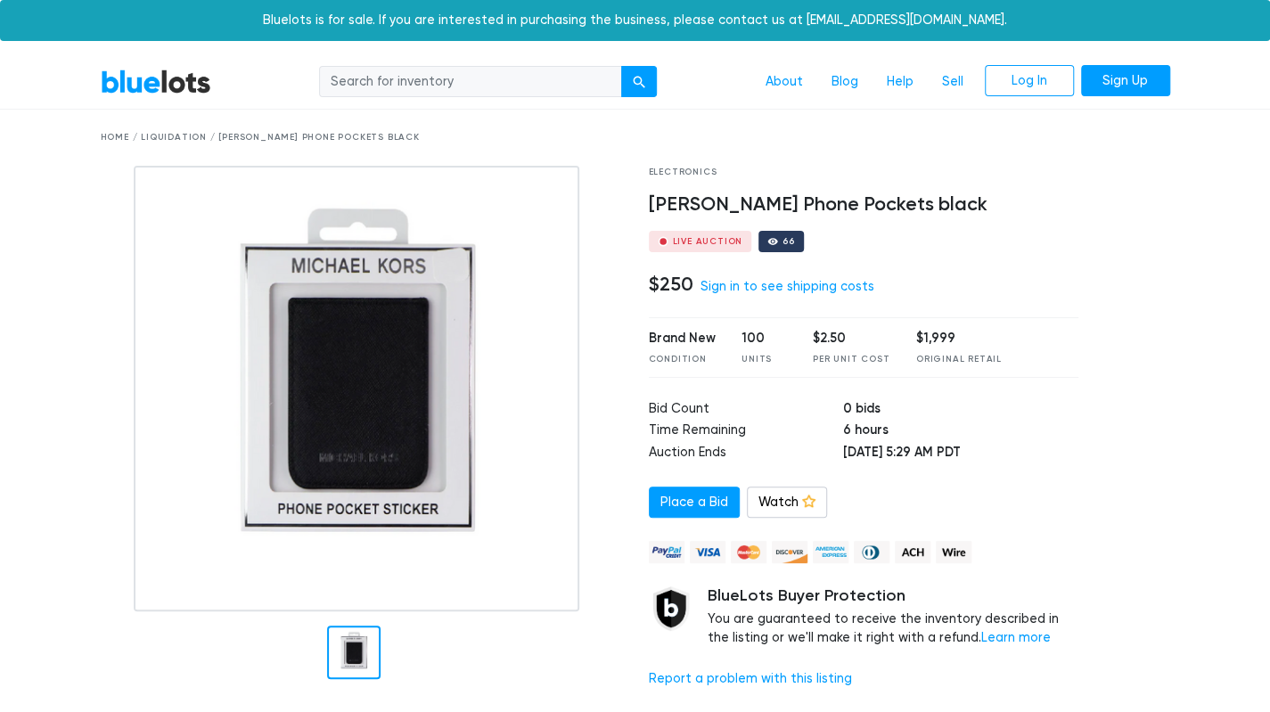
click at [374, 433] on img at bounding box center [357, 389] width 446 height 446
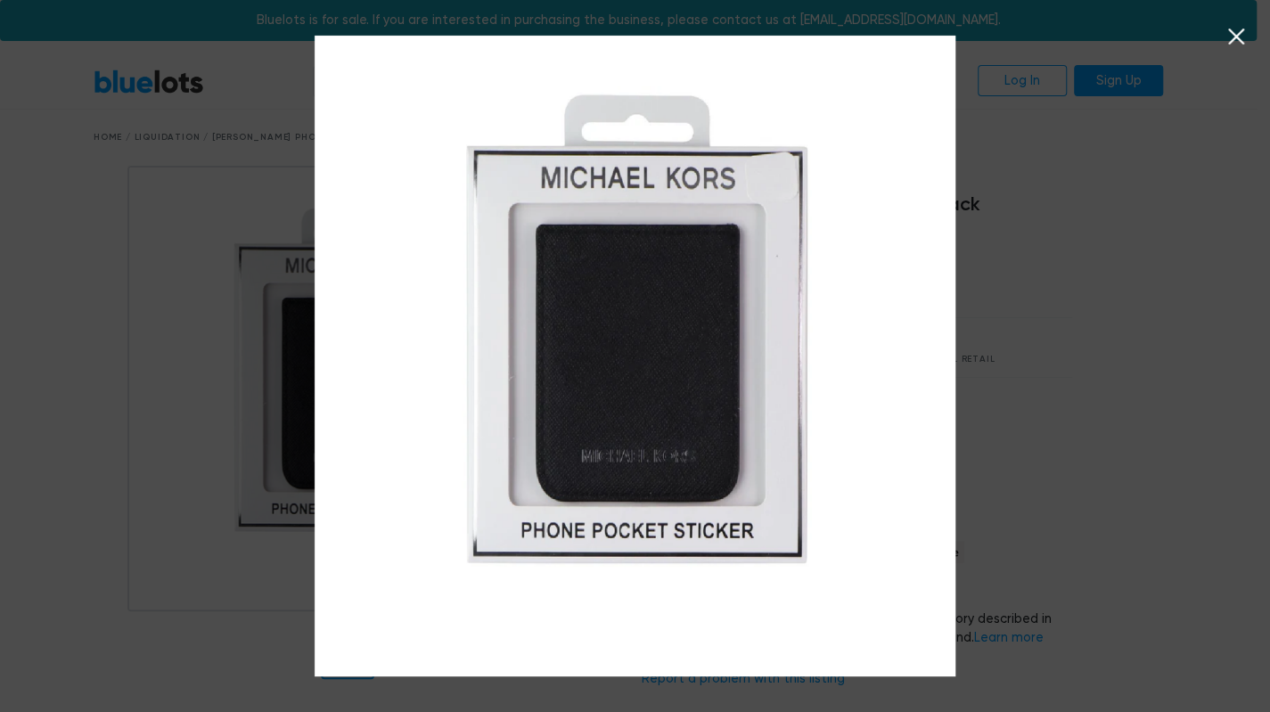
click at [1236, 37] on div "Bluelots is for sale. If you are interested in purchasing the business, please …" at bounding box center [628, 20] width 1257 height 41
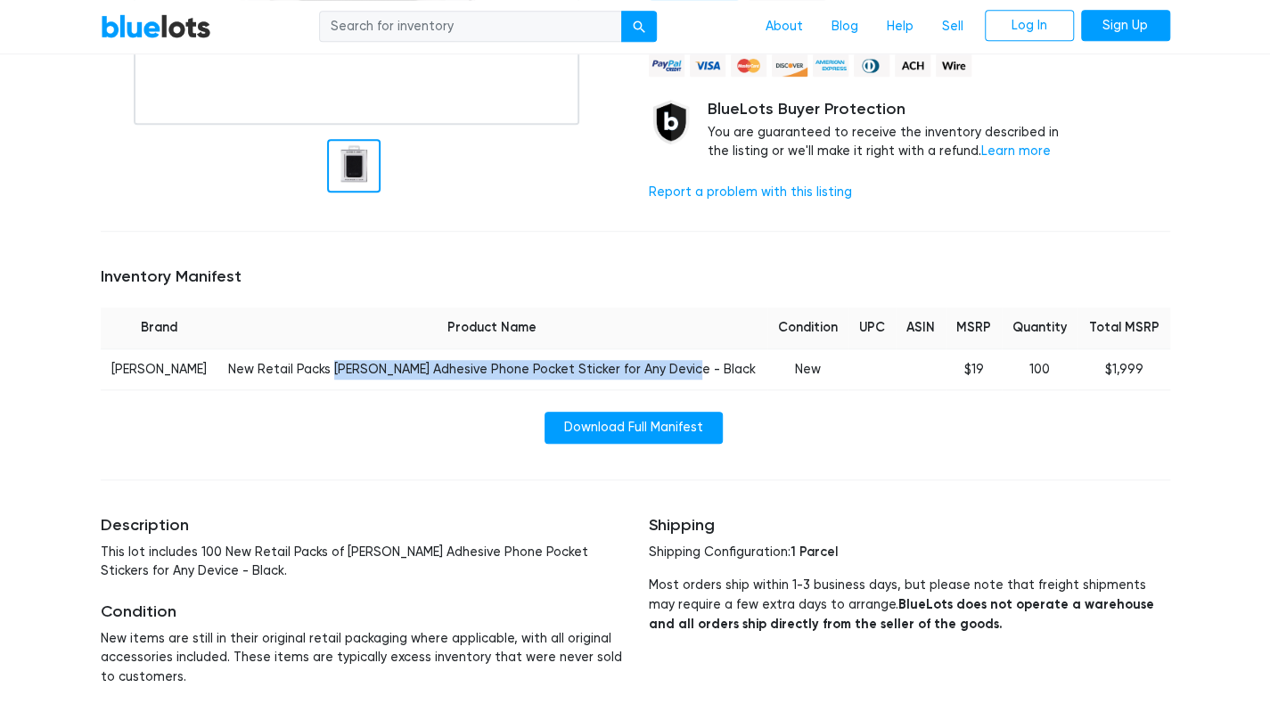
scroll to position [487, 0]
click at [410, 448] on div "Inventory Manifest Brand Product Name Condition UPC ASIN MSRP Quantity Total MS…" at bounding box center [635, 355] width 1096 height 219
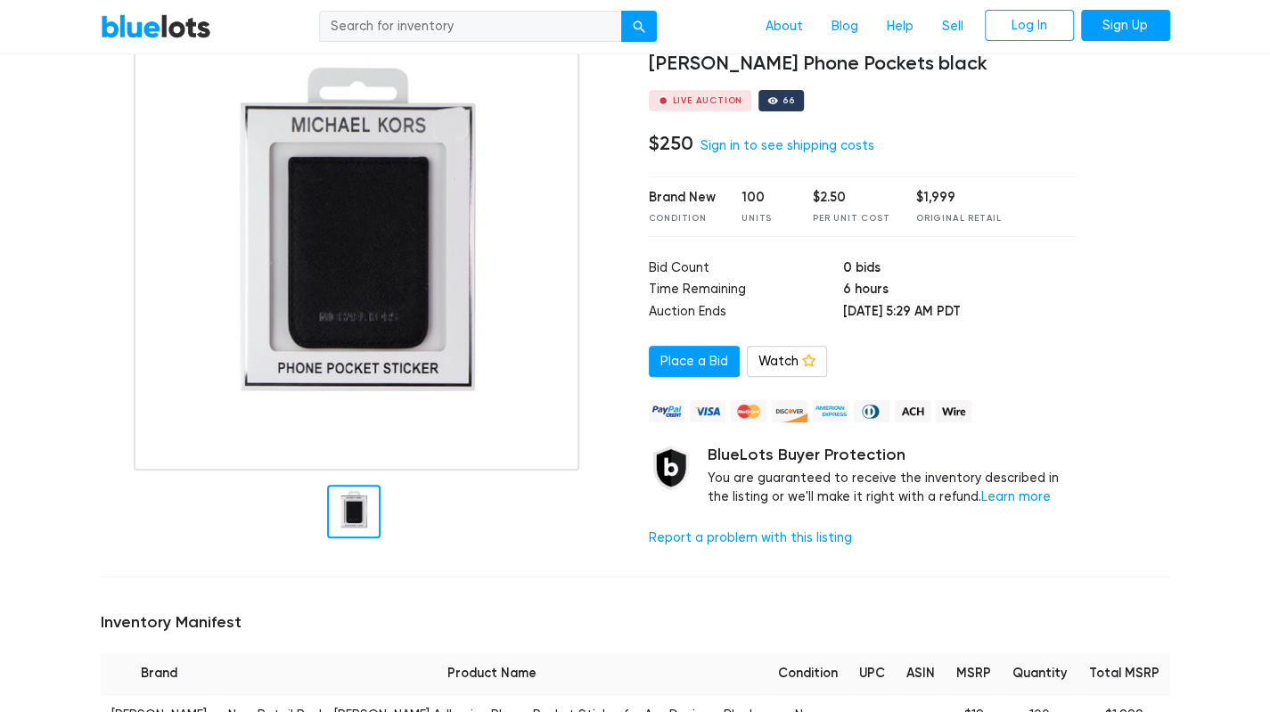
scroll to position [0, 0]
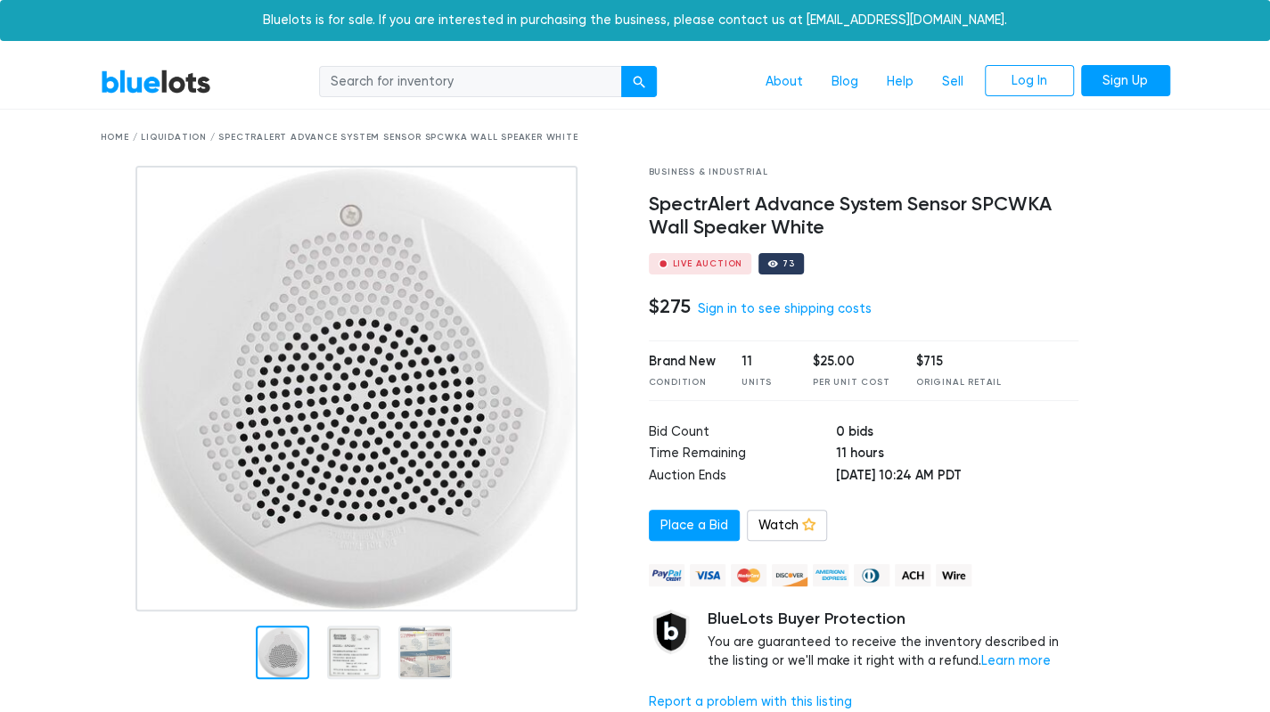
click at [360, 651] on div at bounding box center [353, 652] width 53 height 53
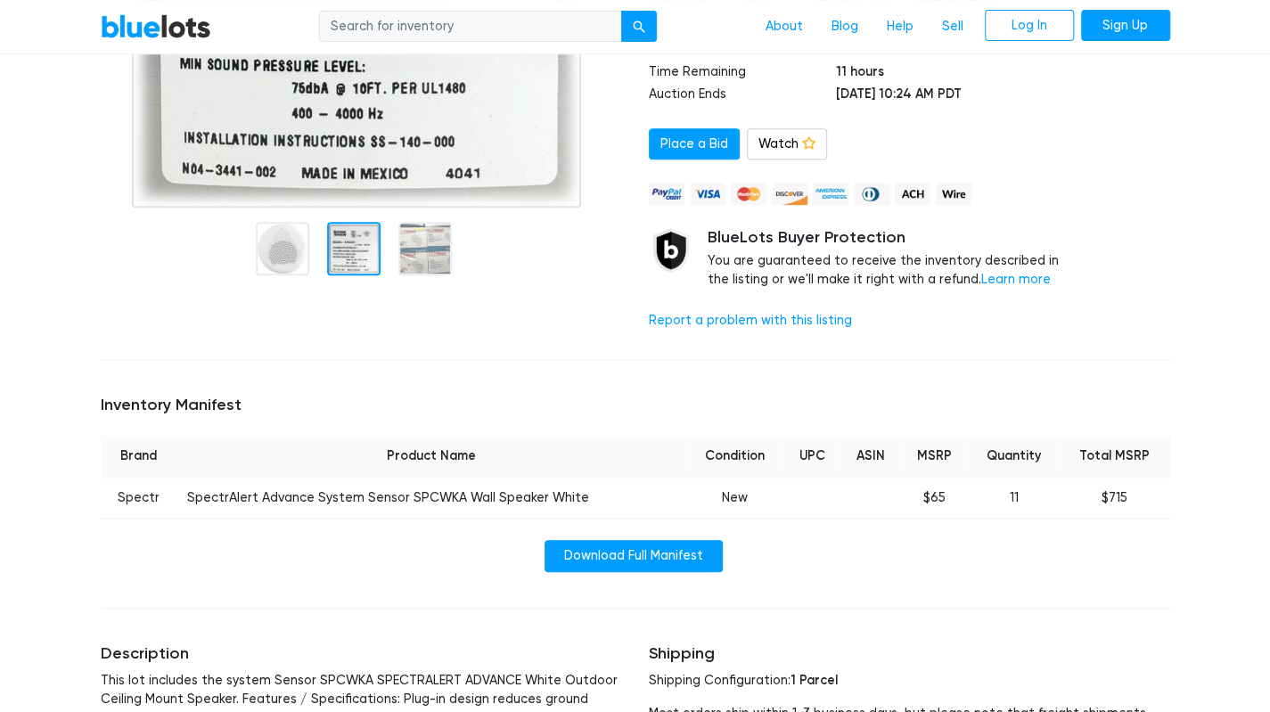
scroll to position [380, 0]
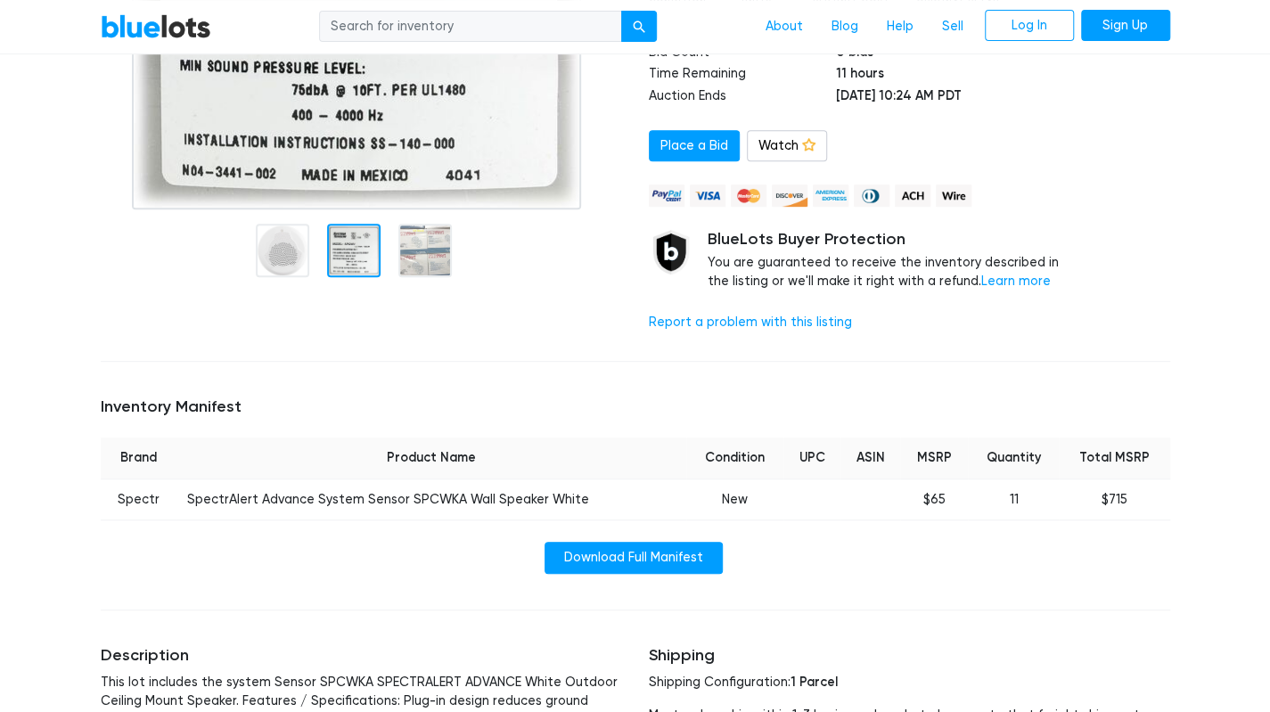
click at [436, 257] on div at bounding box center [361, 66] width 548 height 561
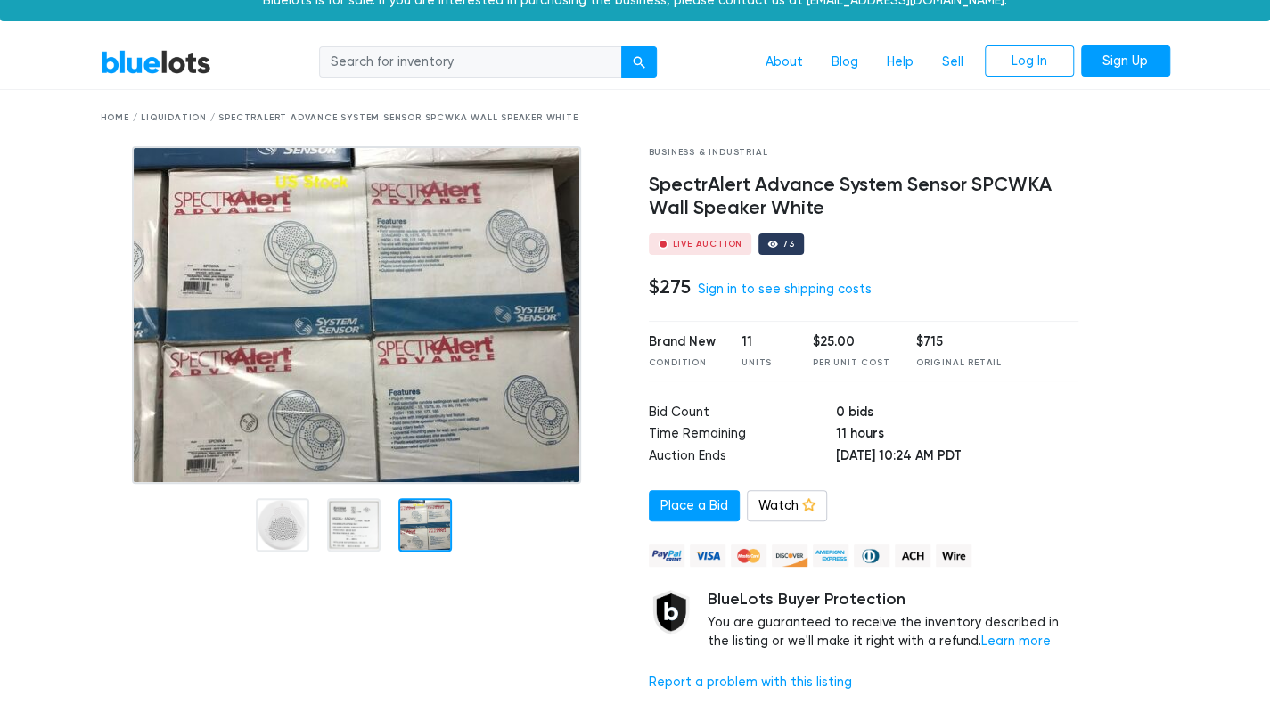
scroll to position [20, 0]
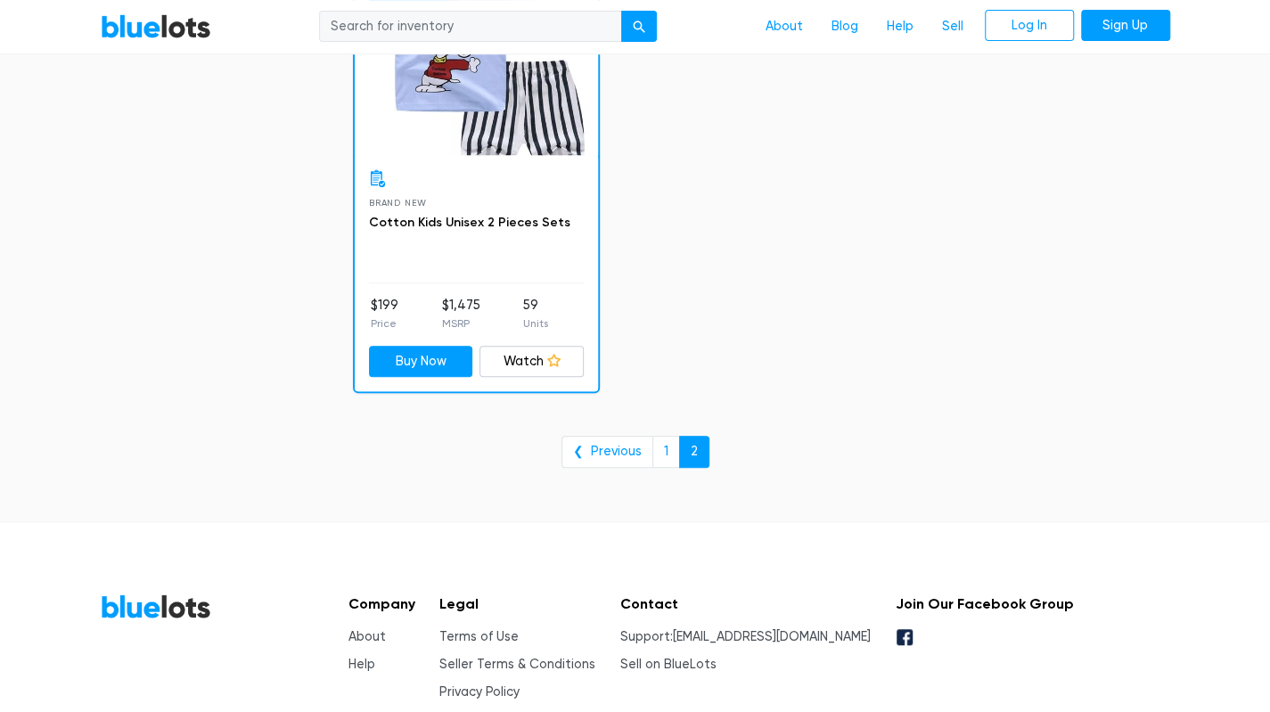
scroll to position [4291, 0]
